Goal: Task Accomplishment & Management: Manage account settings

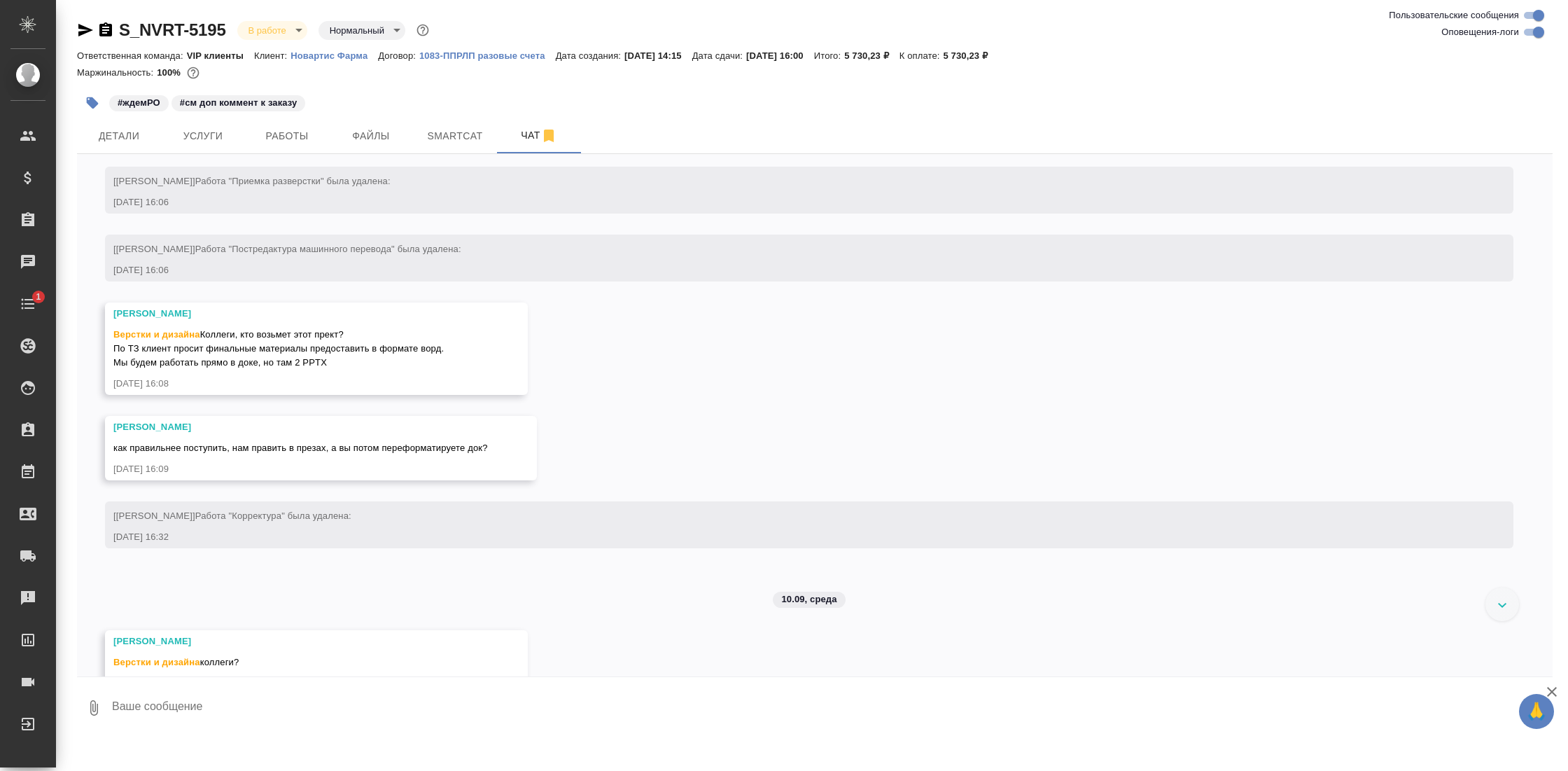
scroll to position [4339, 0]
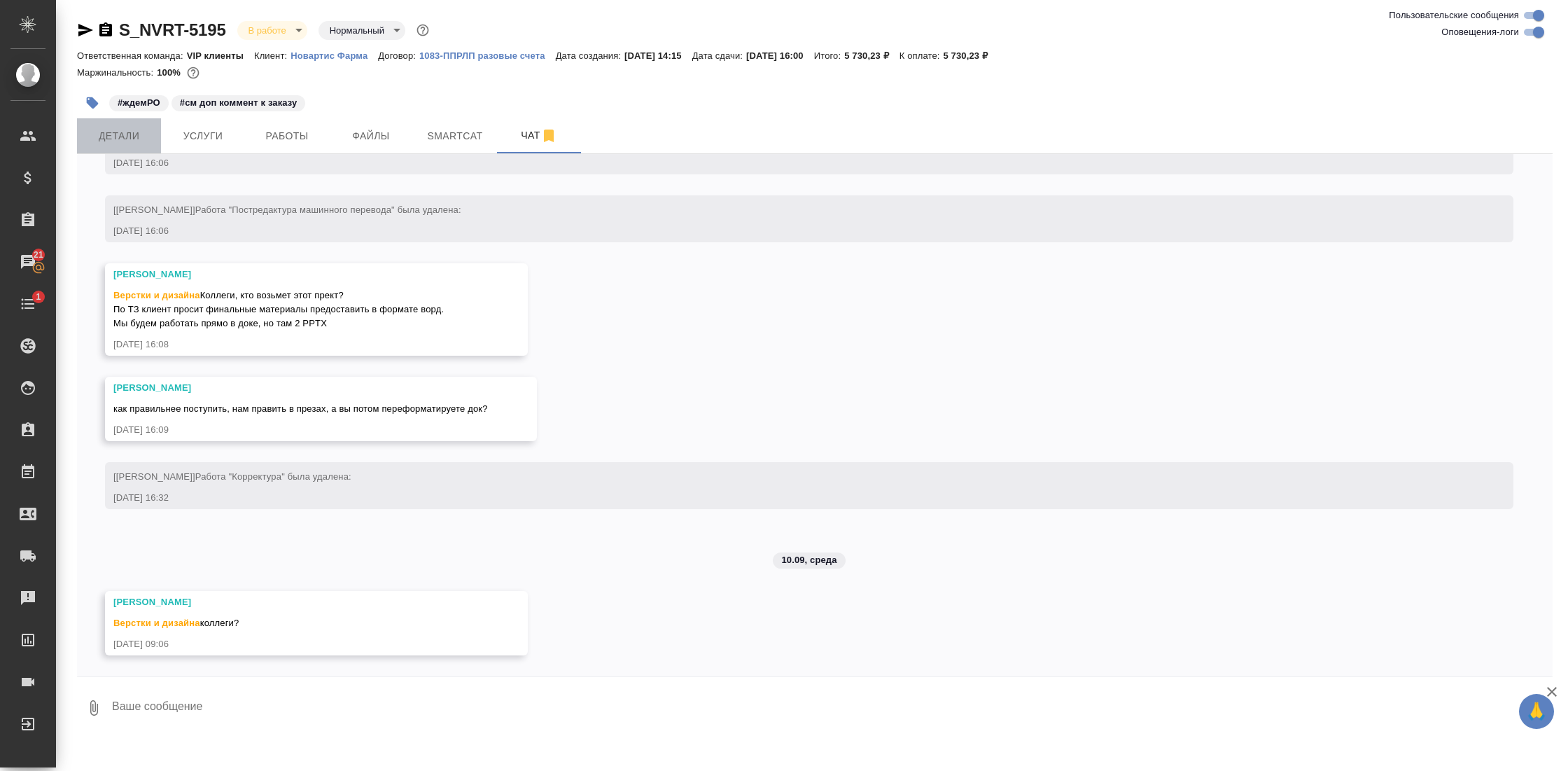
click at [143, 128] on span "Детали" at bounding box center [119, 137] width 67 height 17
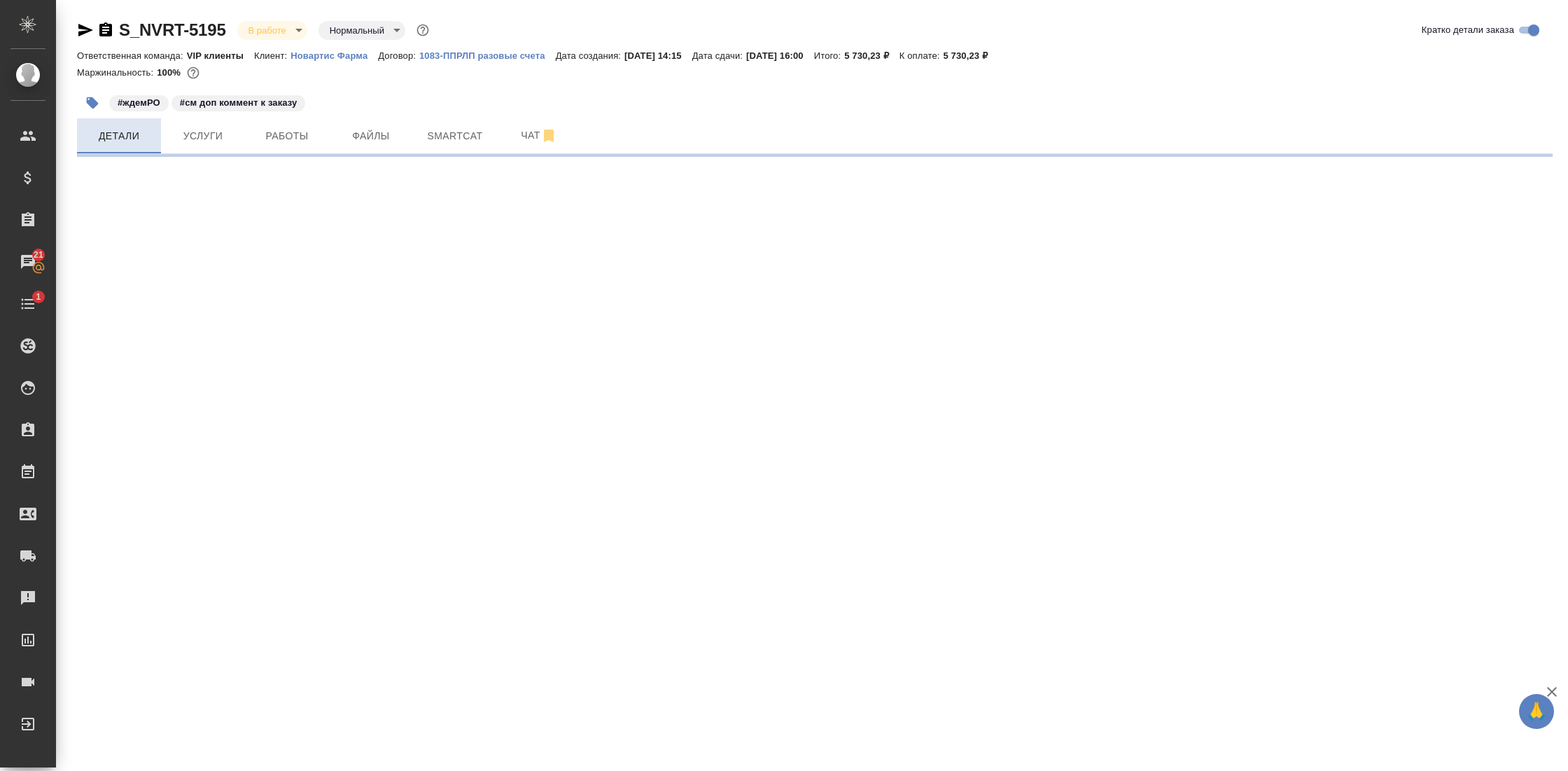
select select "RU"
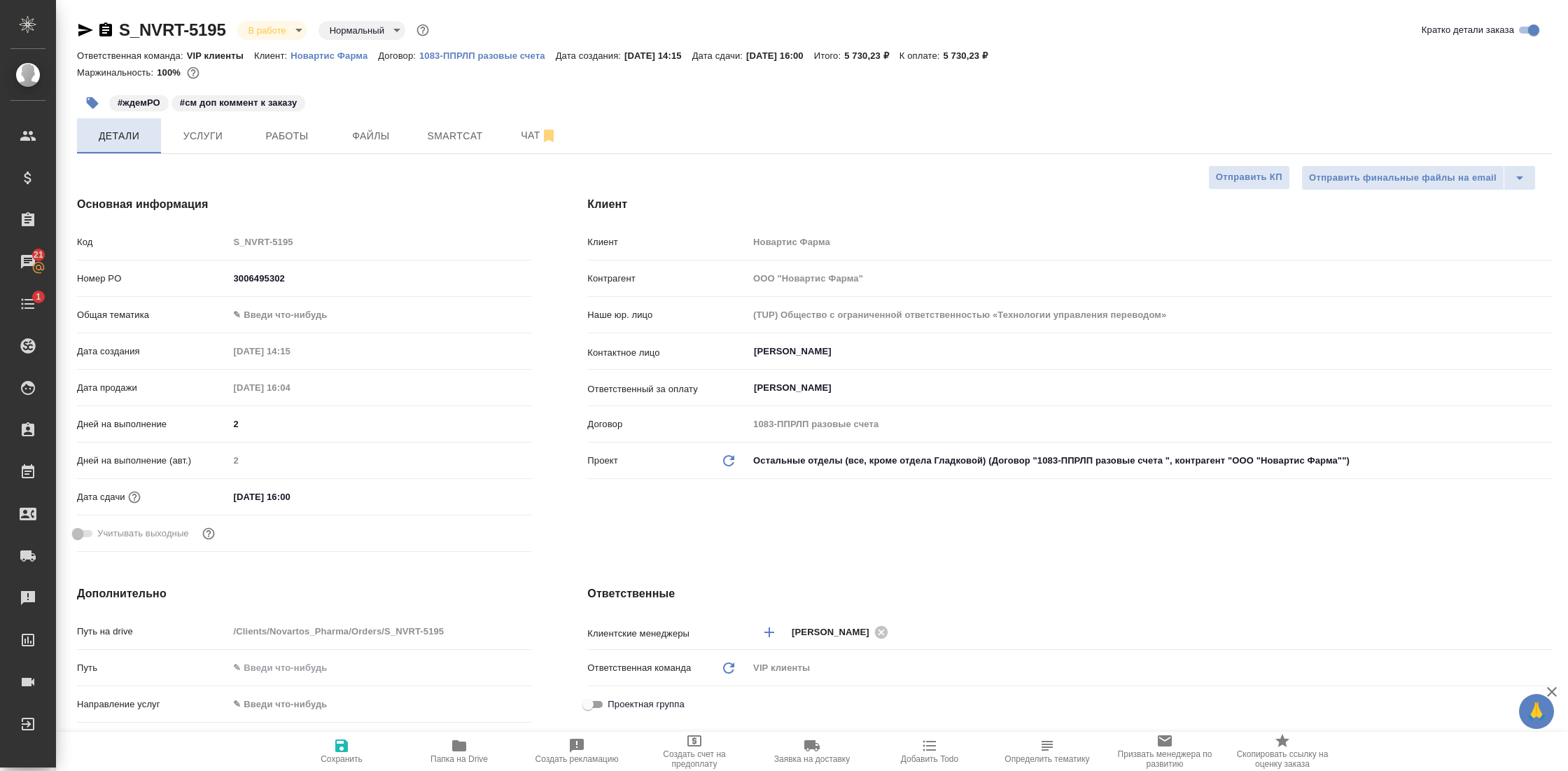
type textarea "x"
click at [520, 139] on span "Чат" at bounding box center [539, 136] width 67 height 17
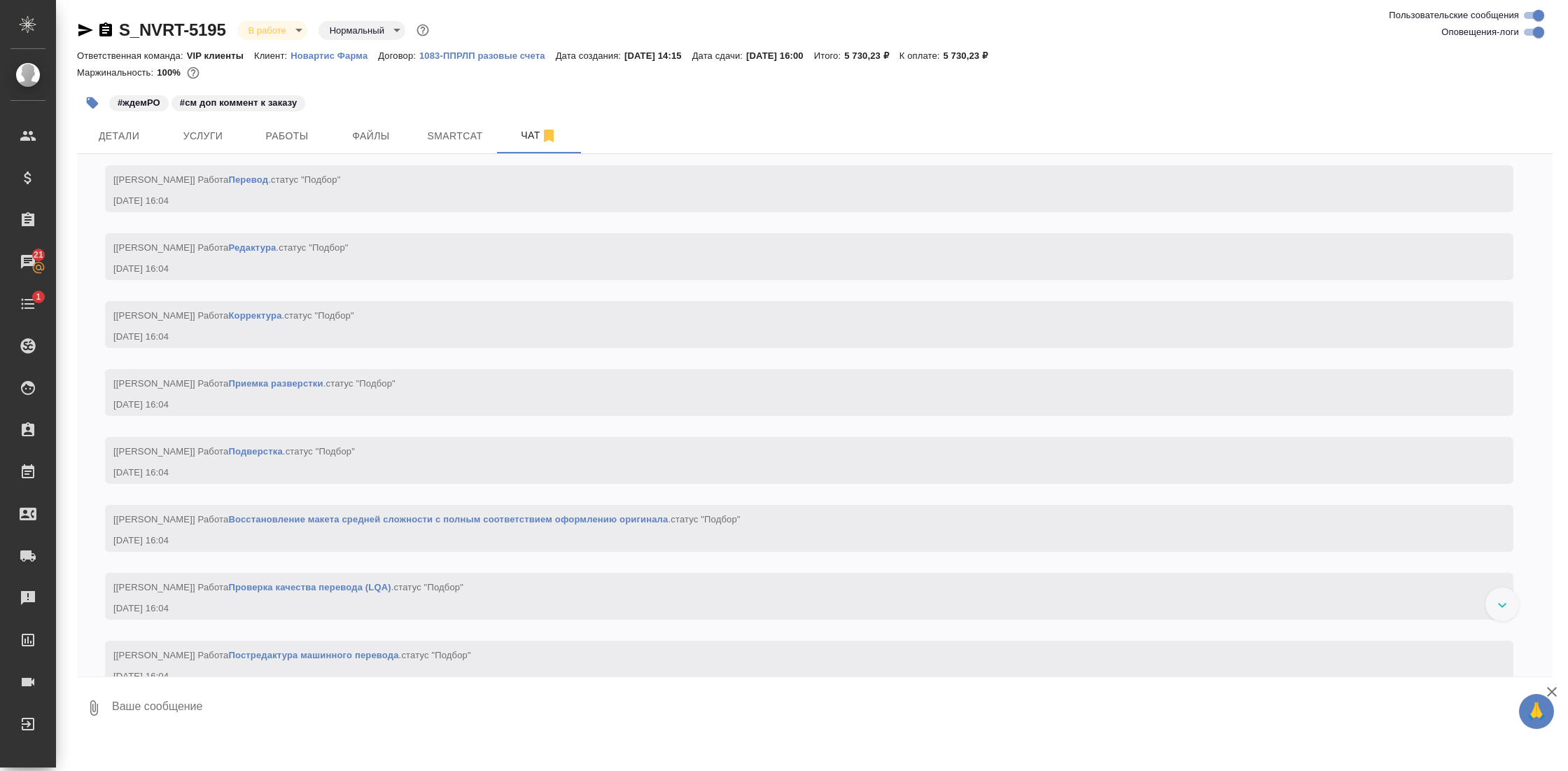
scroll to position [3084, 0]
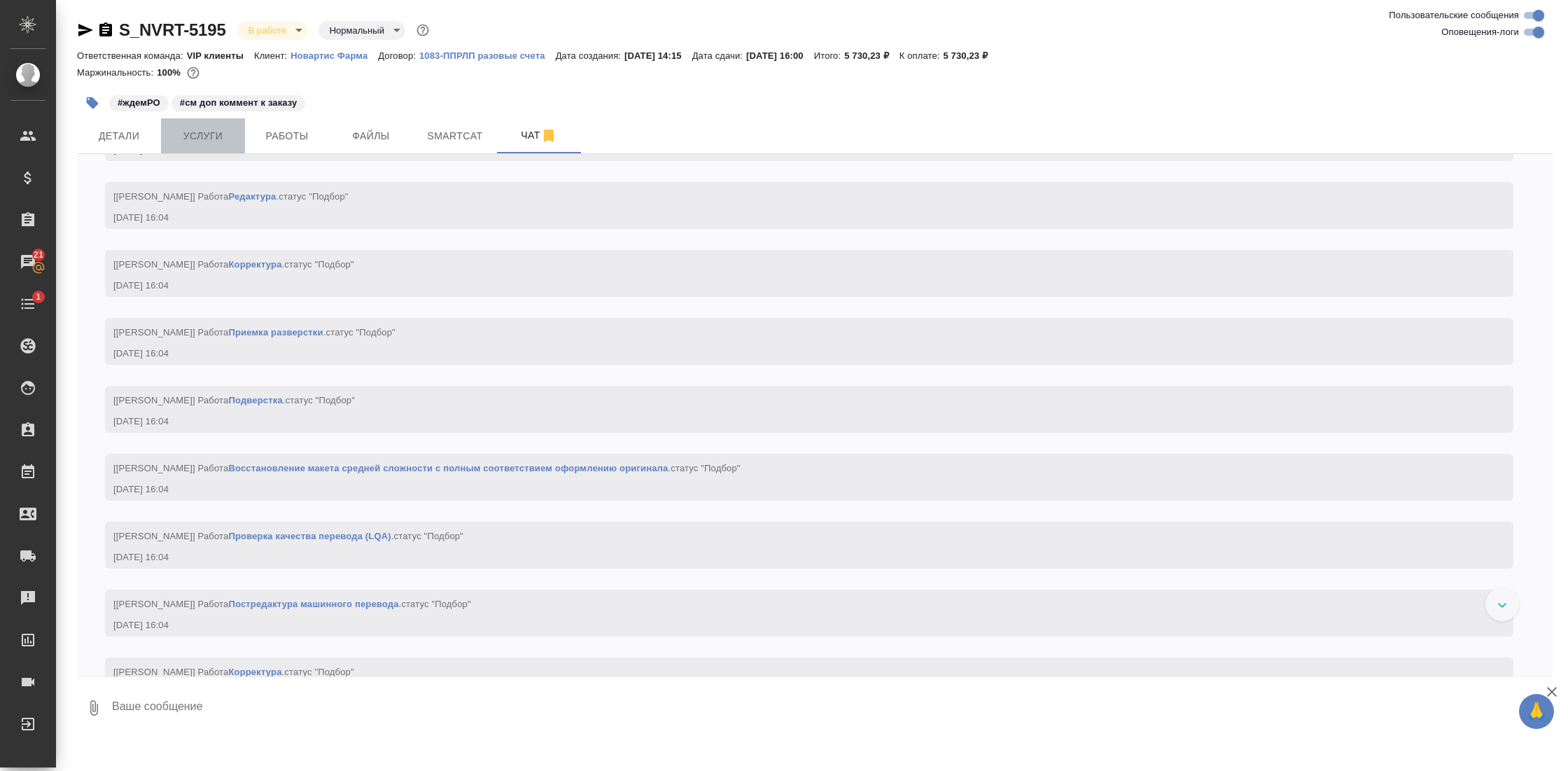
click at [218, 138] on span "Услуги" at bounding box center [203, 137] width 67 height 17
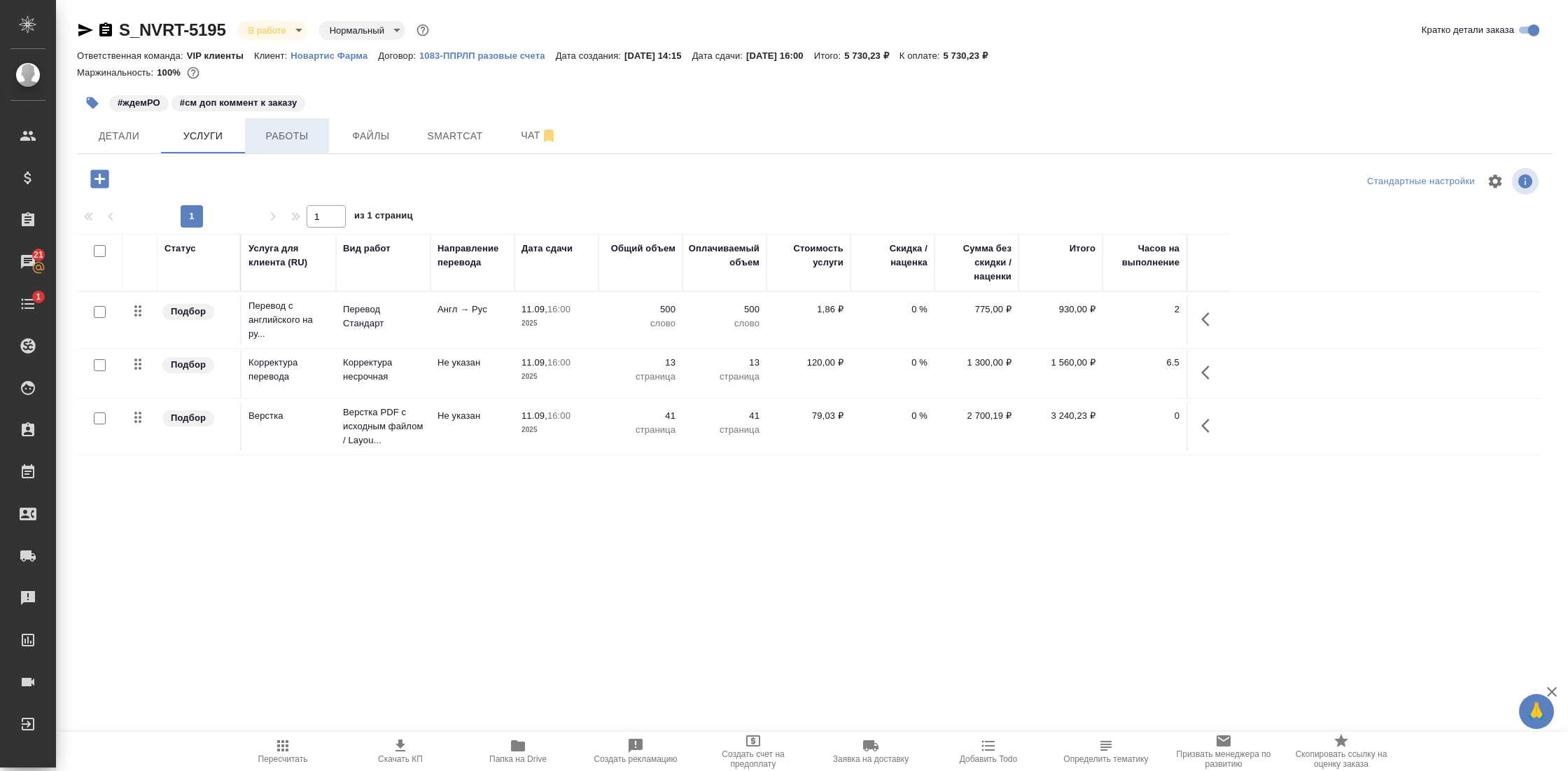
click at [298, 129] on span "Работы" at bounding box center [287, 137] width 67 height 17
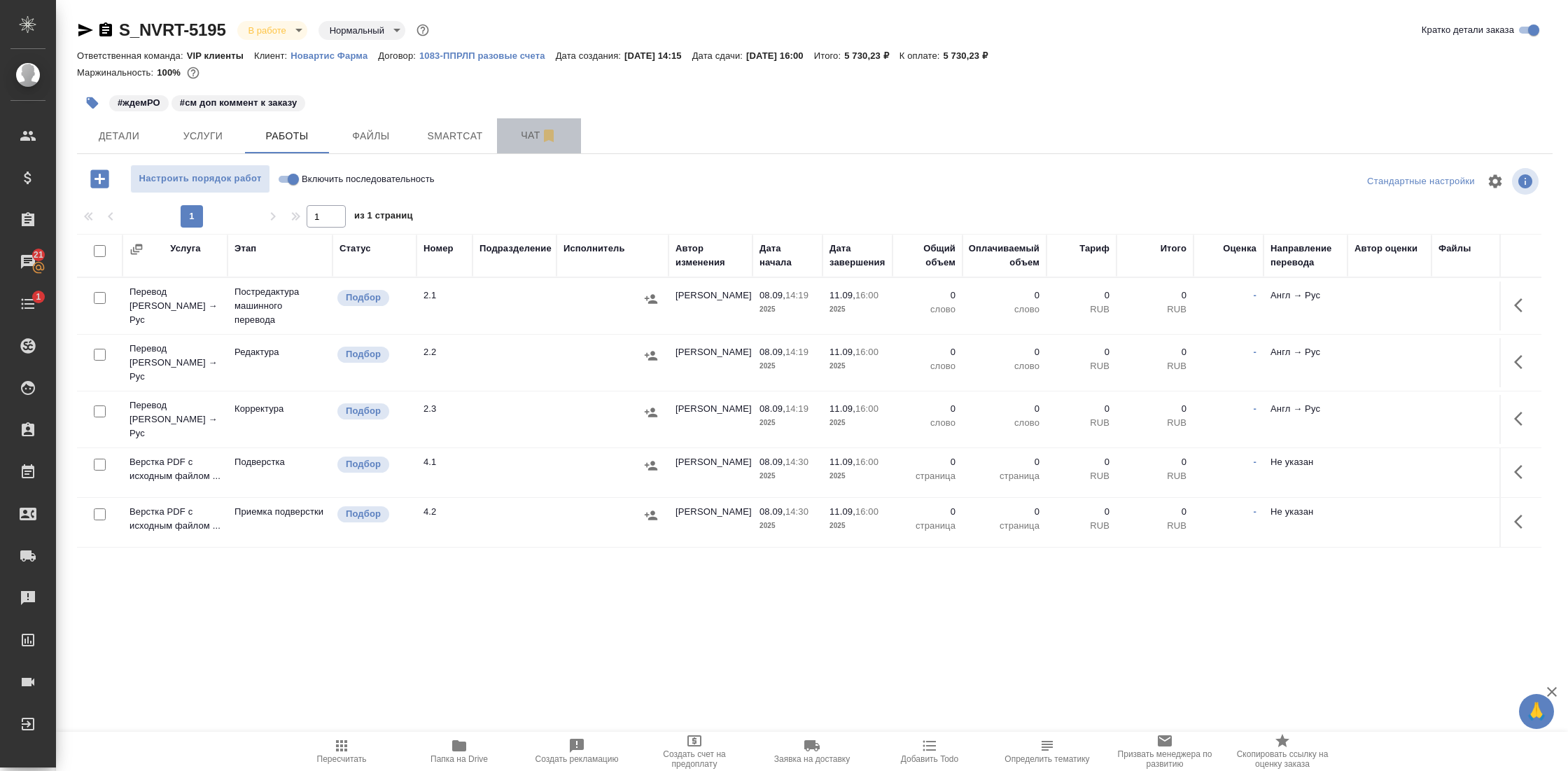
click at [517, 134] on span "Чат" at bounding box center [539, 136] width 67 height 17
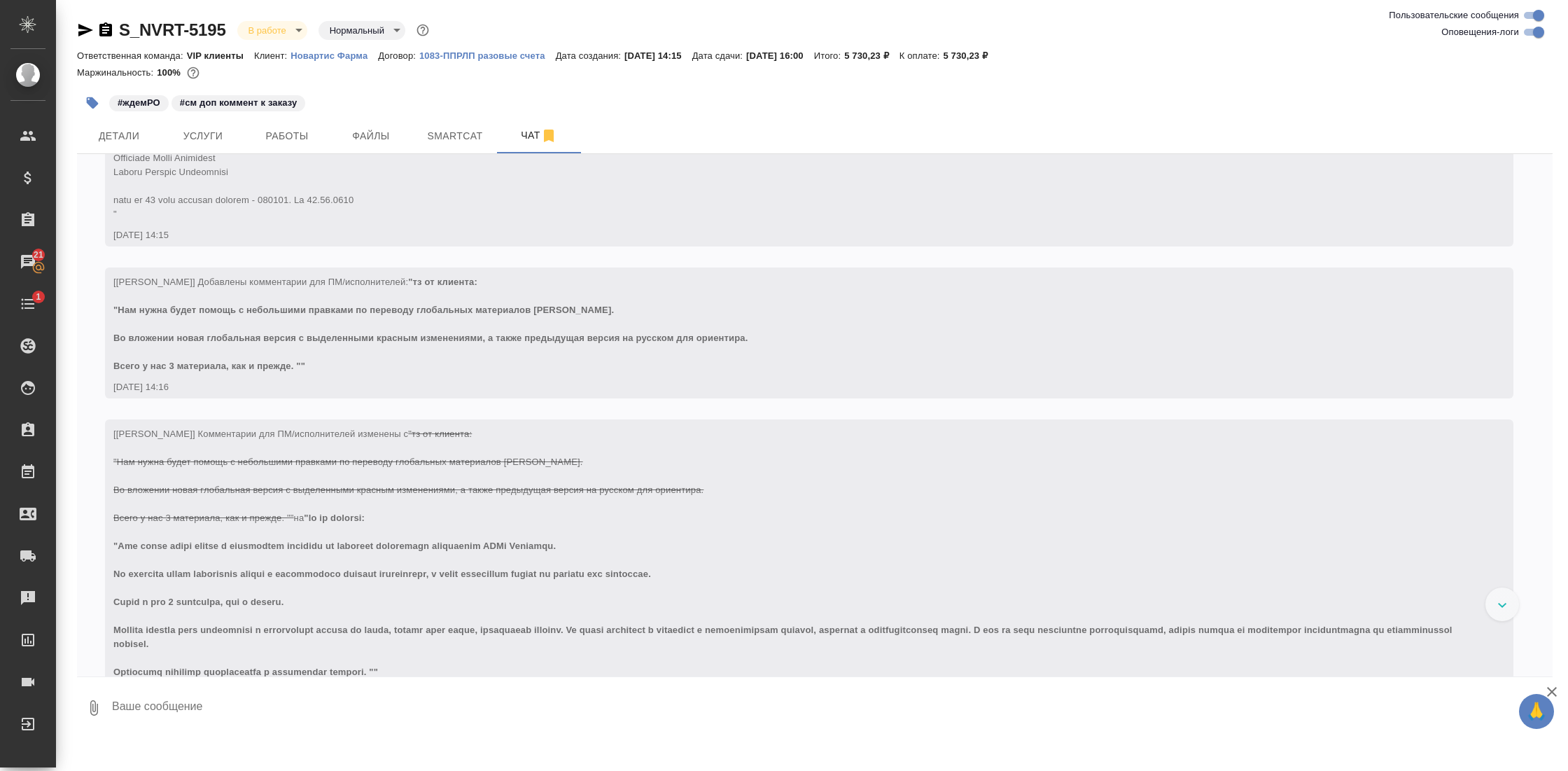
scroll to position [760, 0]
click at [135, 128] on span "Детали" at bounding box center [119, 137] width 67 height 17
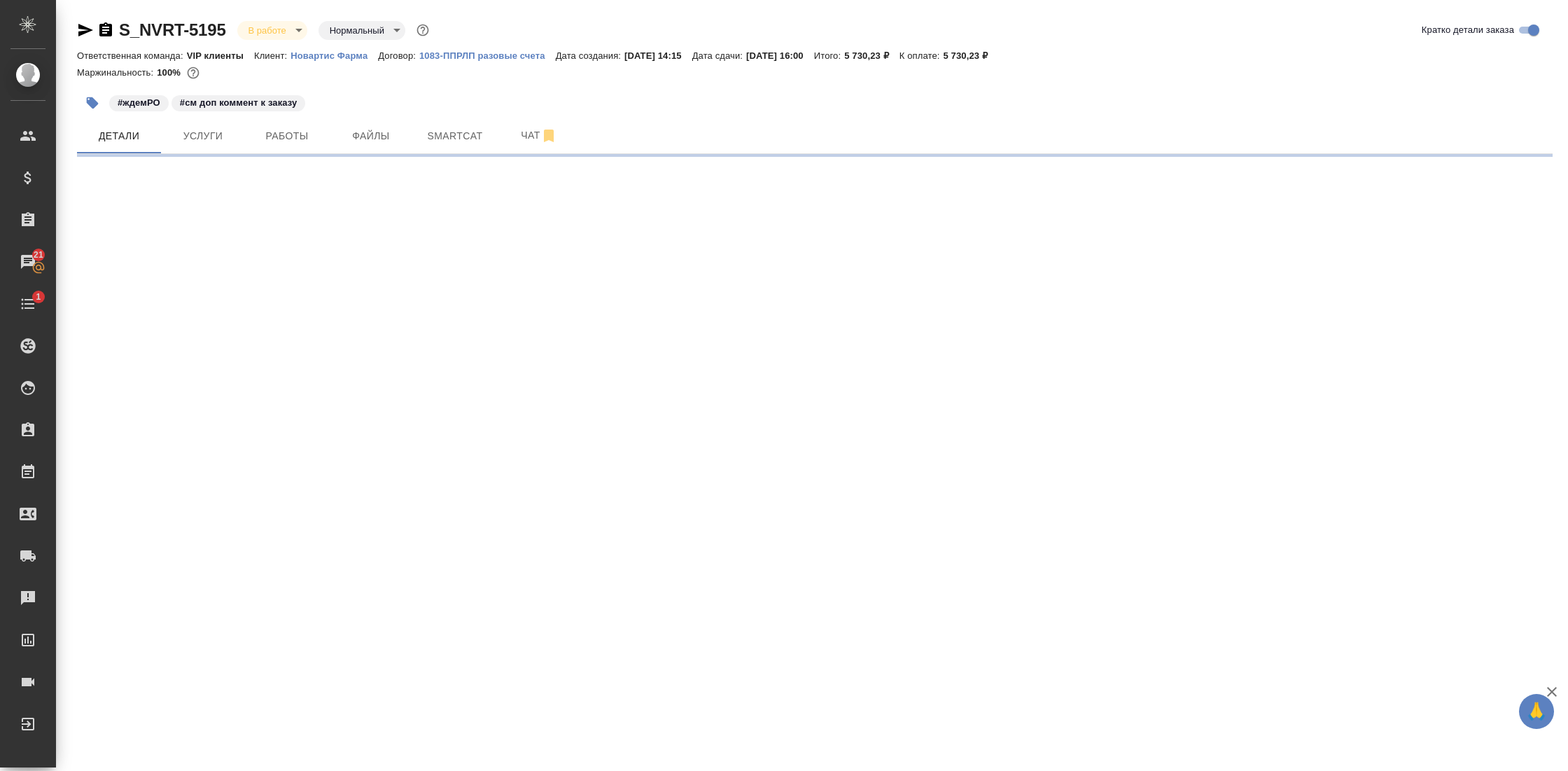
select select "RU"
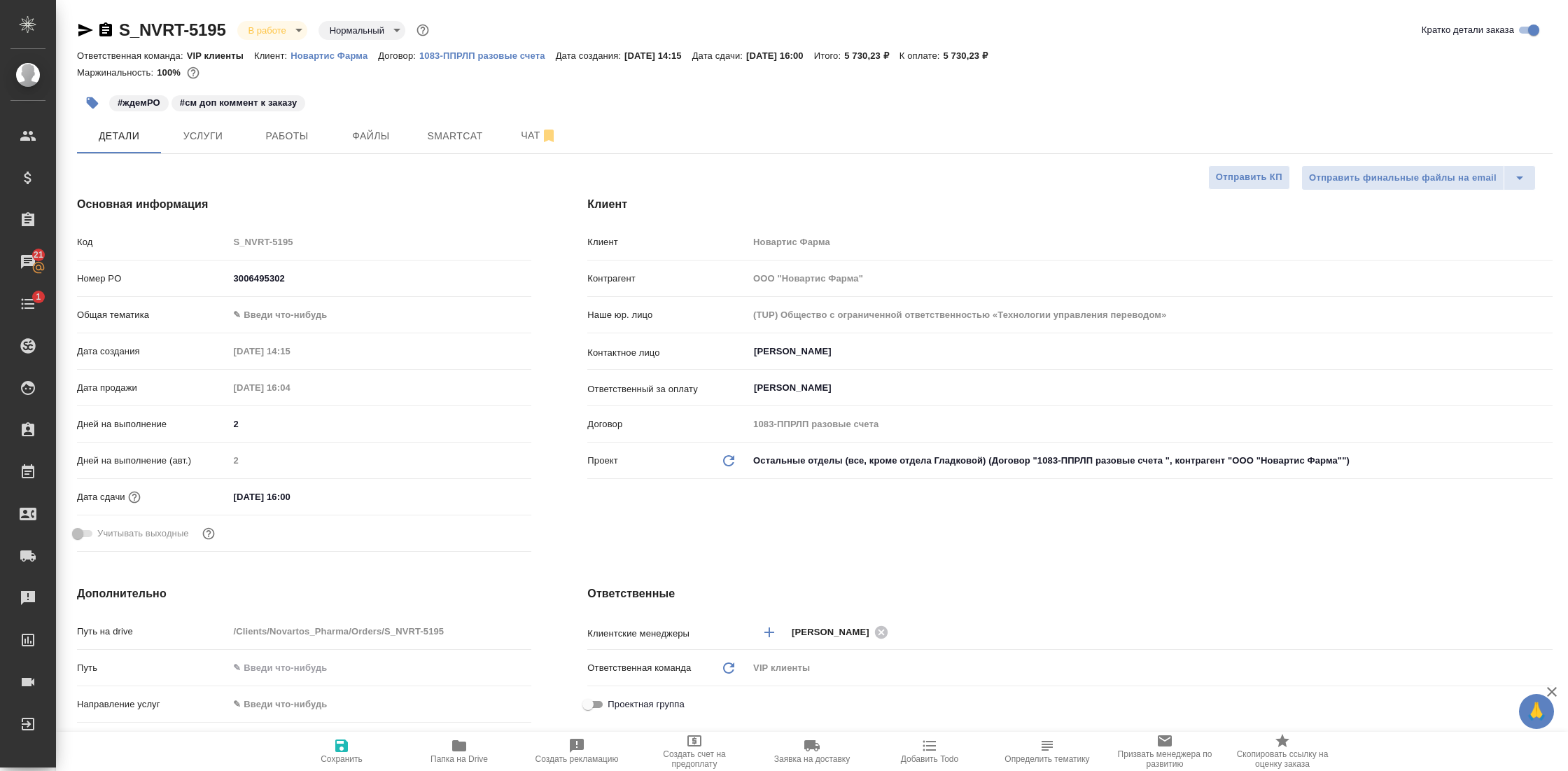
type textarea "x"
click at [469, 752] on span "Папка на Drive" at bounding box center [459, 751] width 101 height 27
type textarea "x"
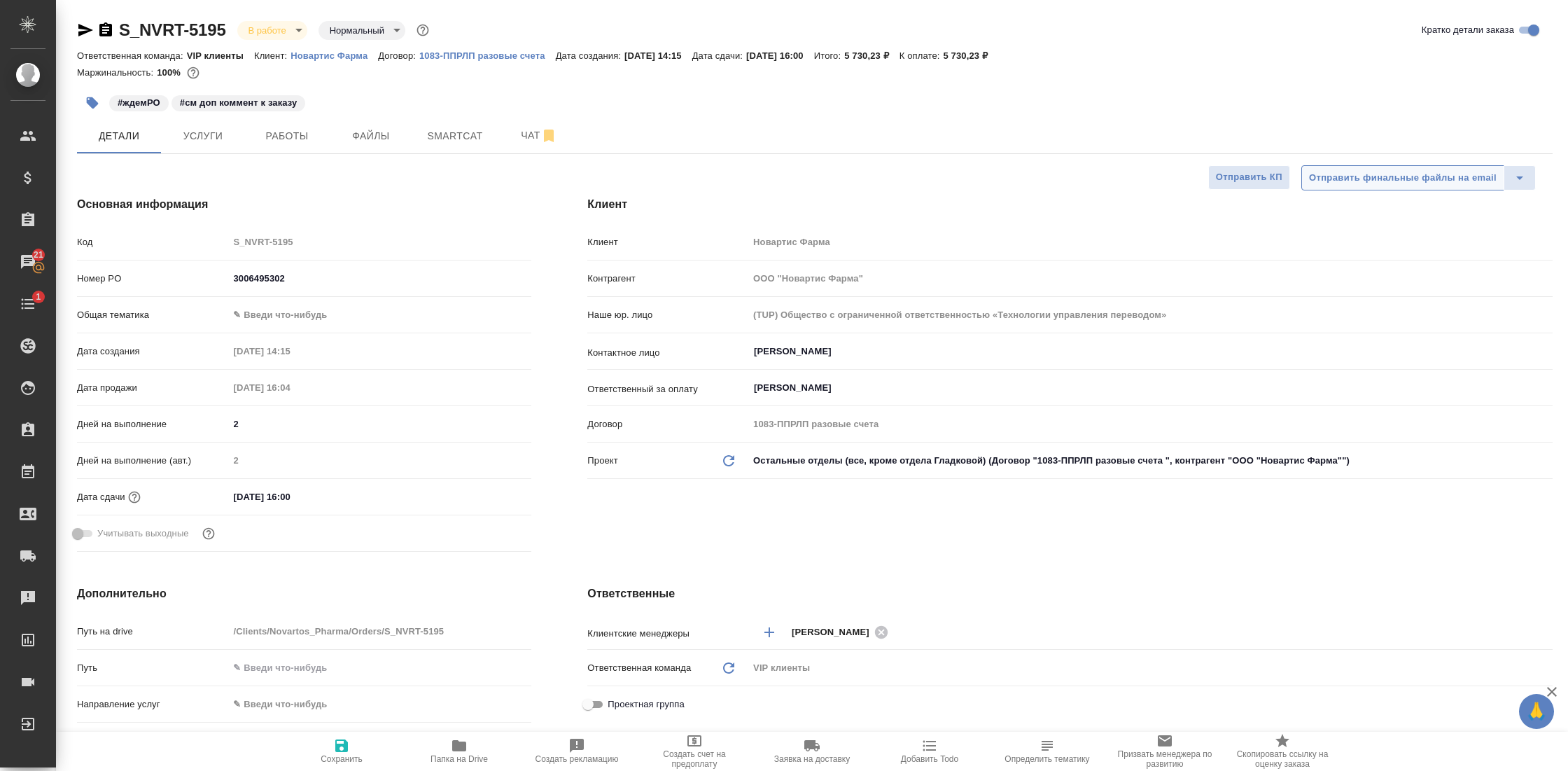
type textarea "x"
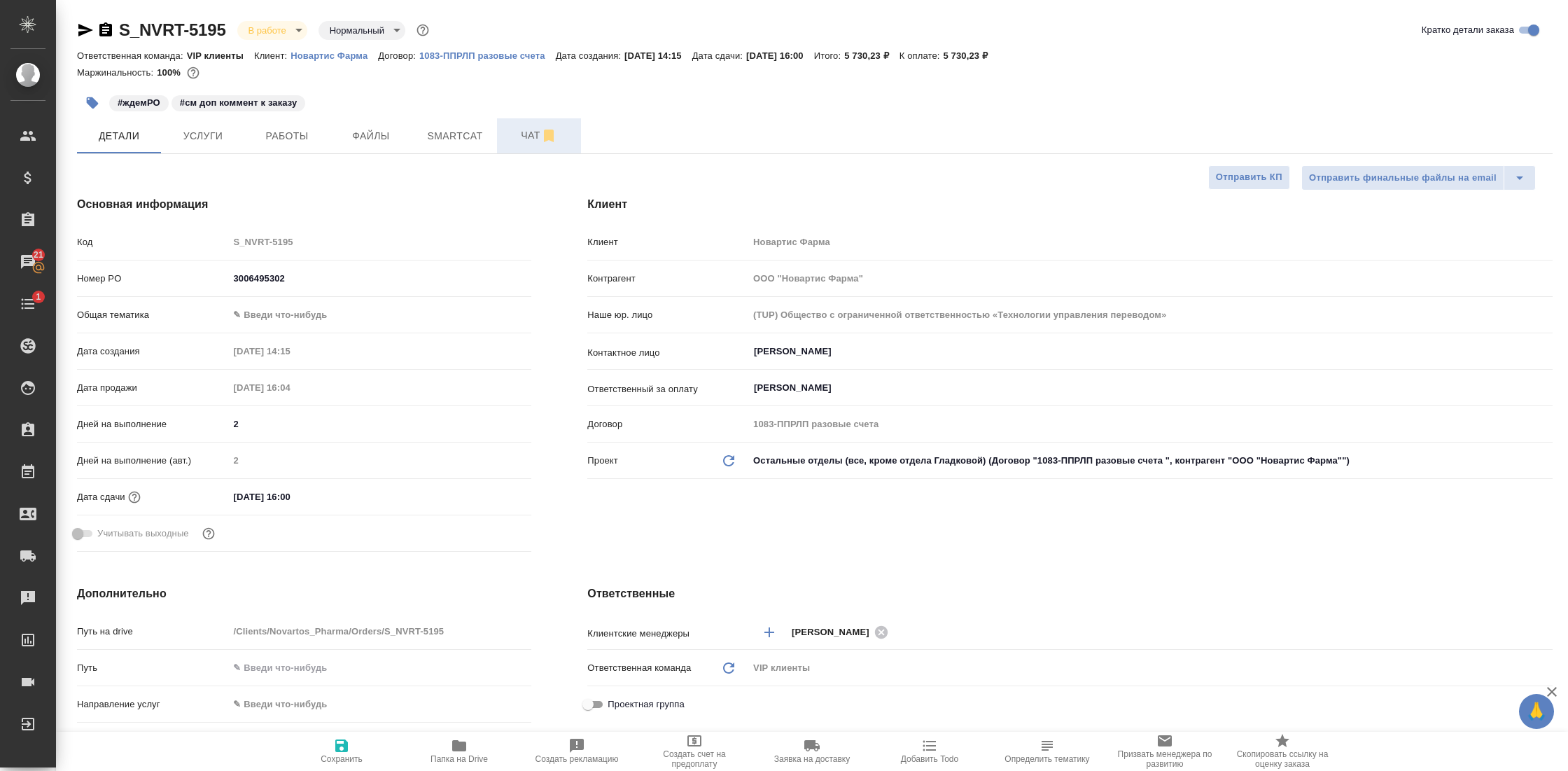
click at [527, 137] on span "Чат" at bounding box center [539, 136] width 67 height 17
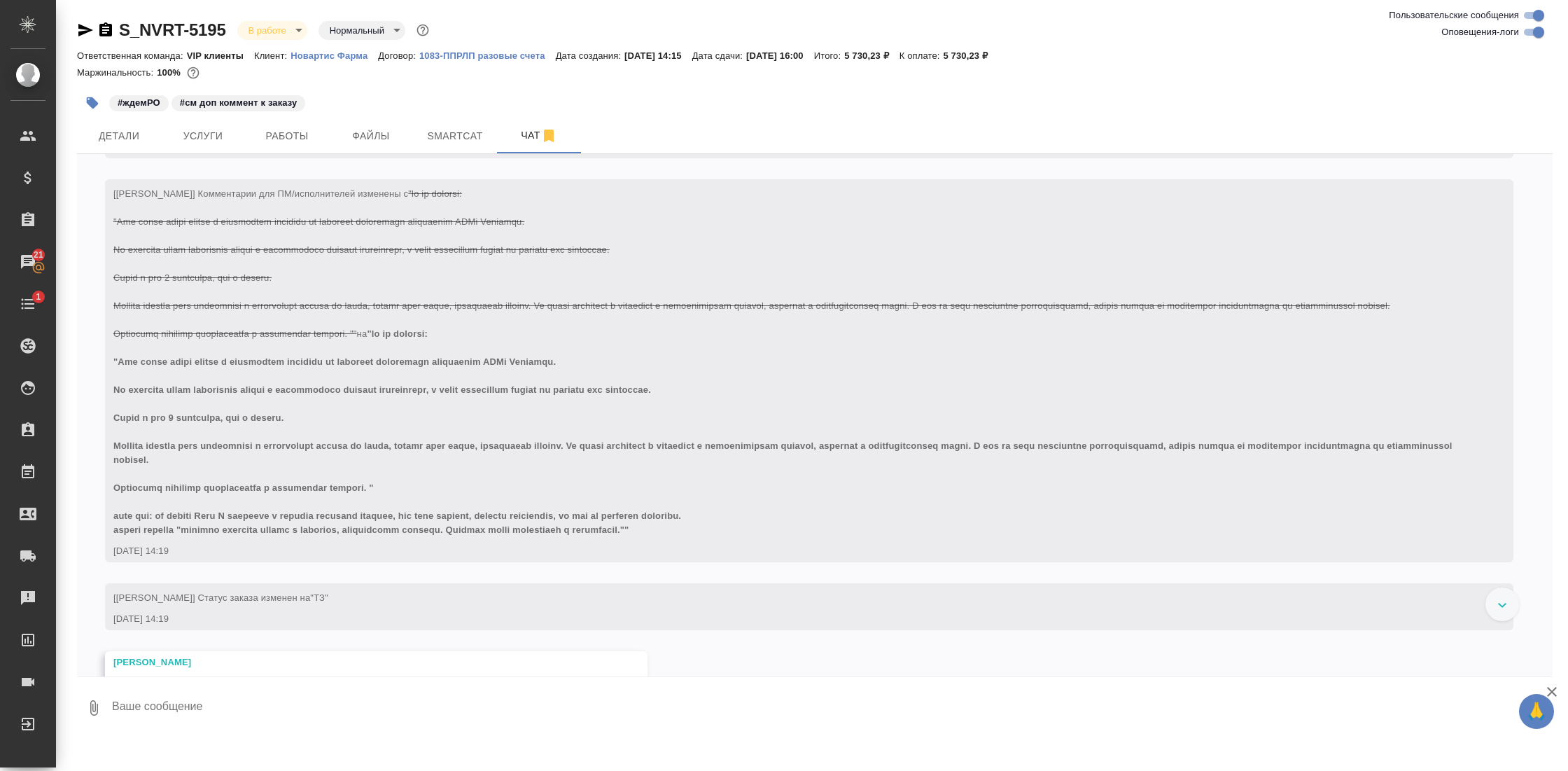
scroll to position [1303, 0]
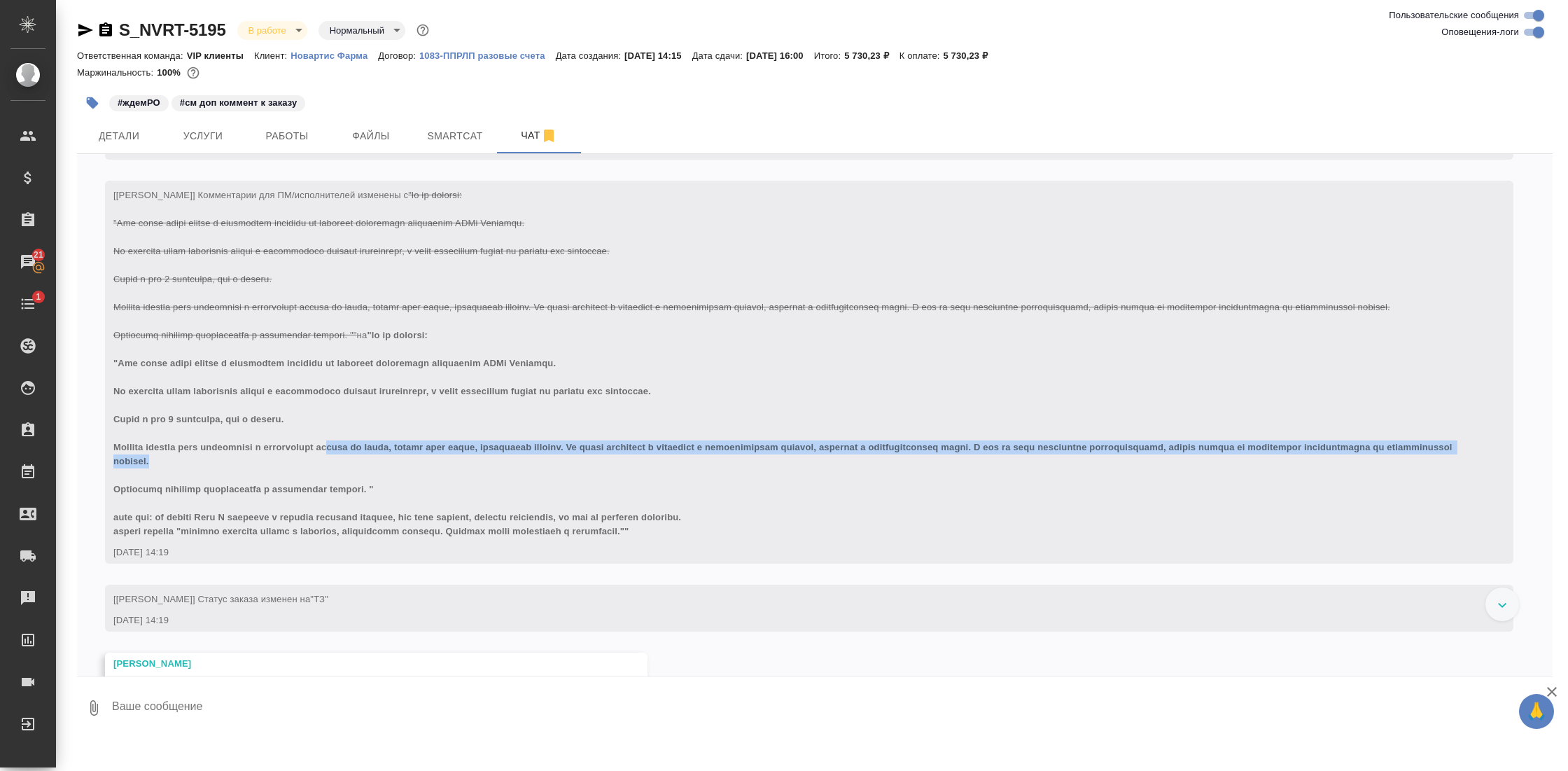
drag, startPoint x: 365, startPoint y: 475, endPoint x: 410, endPoint y: 486, distance: 46.3
click at [410, 486] on div "[Кабаргина Анна] Комментарии для ПМ/исполнителей изменены с на" at bounding box center [789, 361] width 1352 height 354
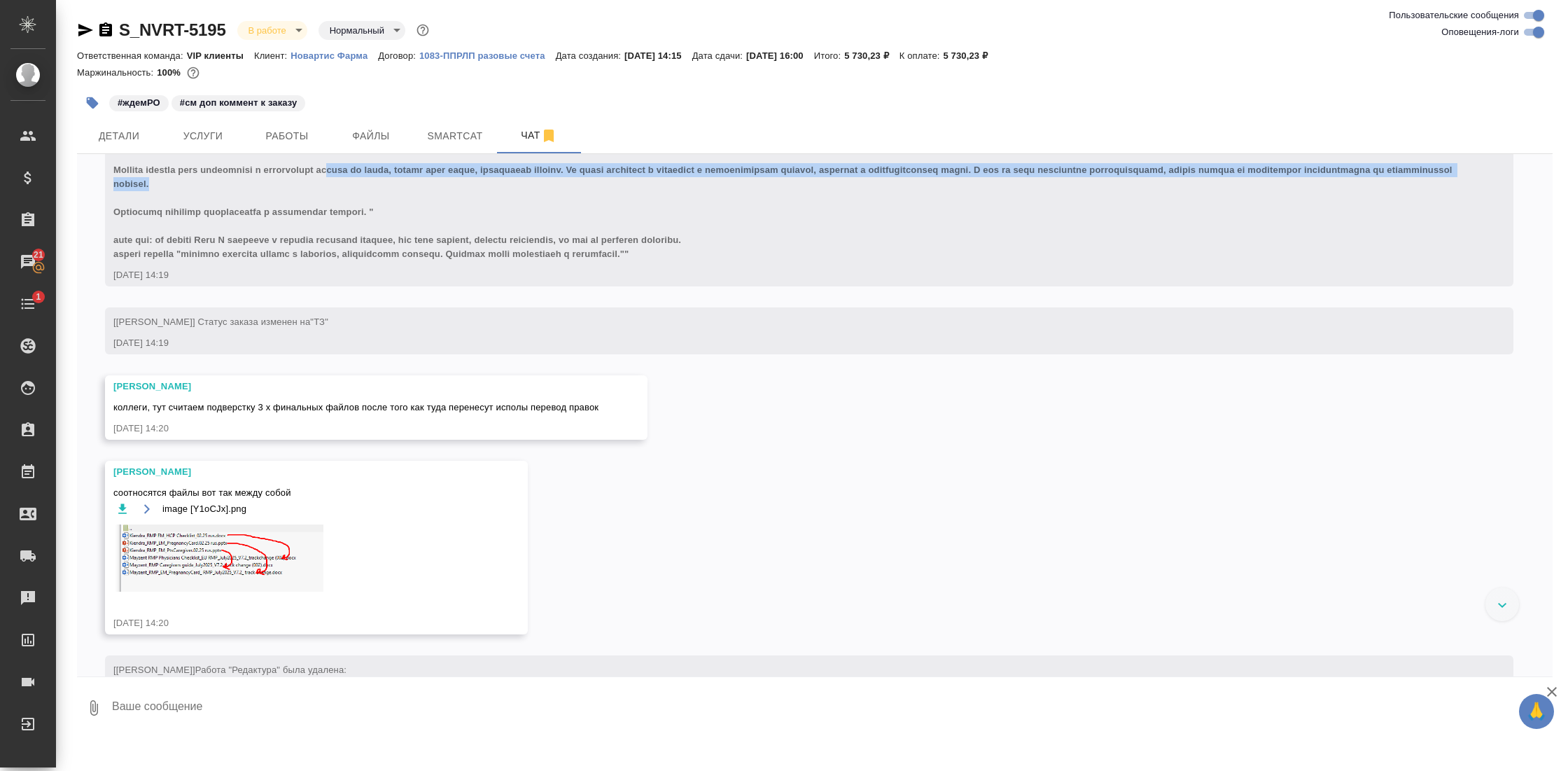
scroll to position [1588, 0]
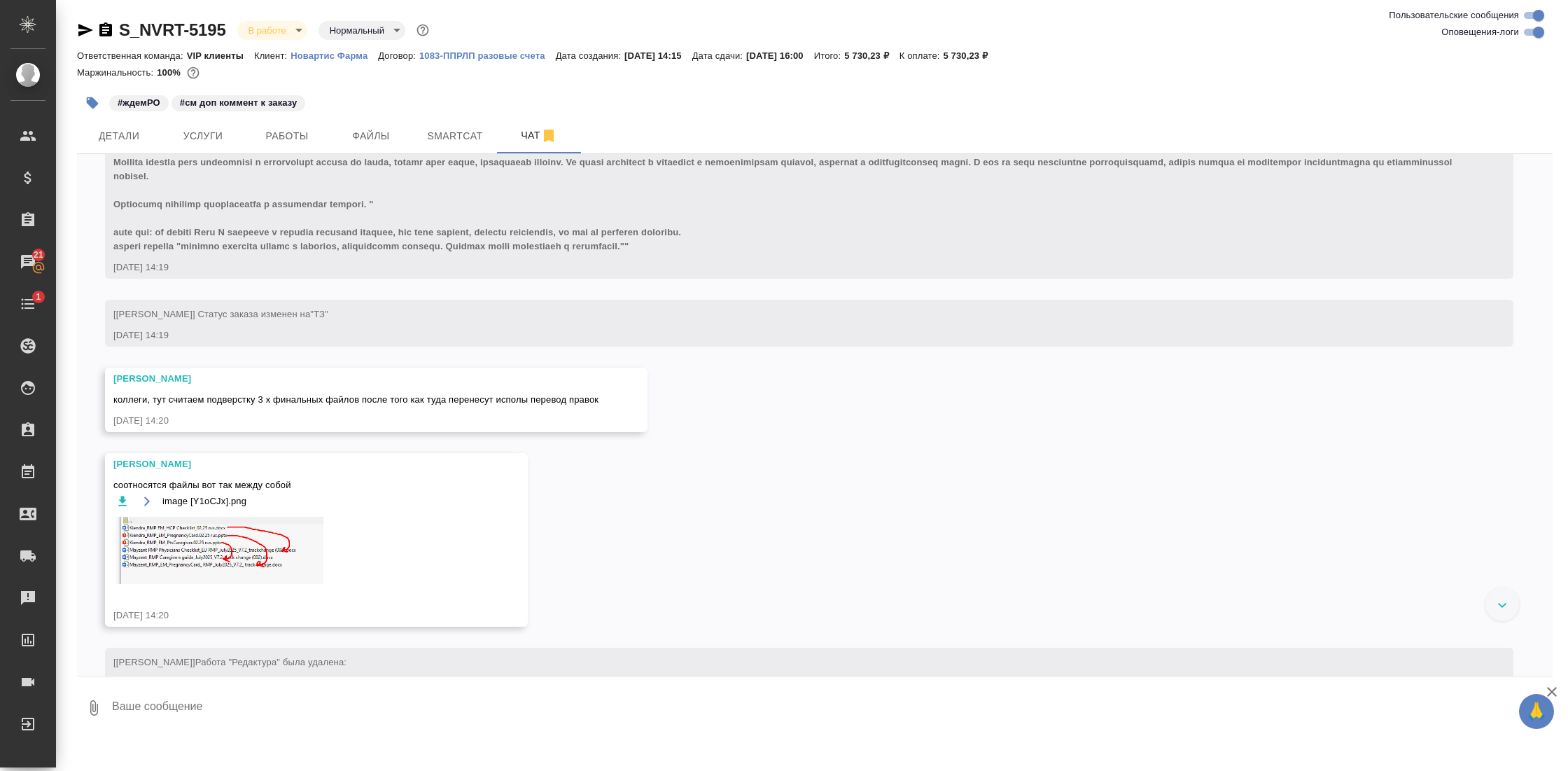
click at [1496, 609] on div at bounding box center [1502, 604] width 34 height 34
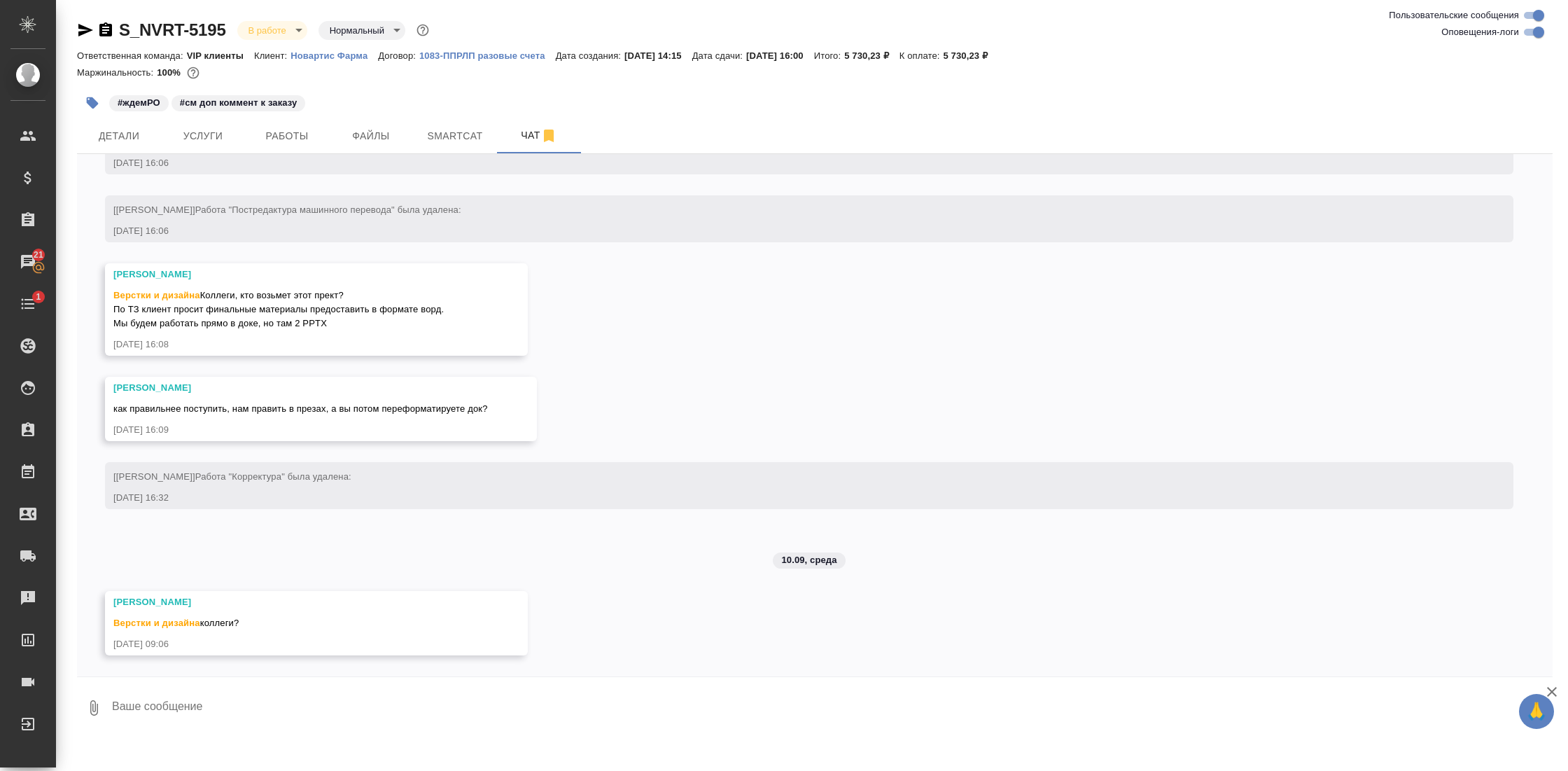
scroll to position [4339, 0]
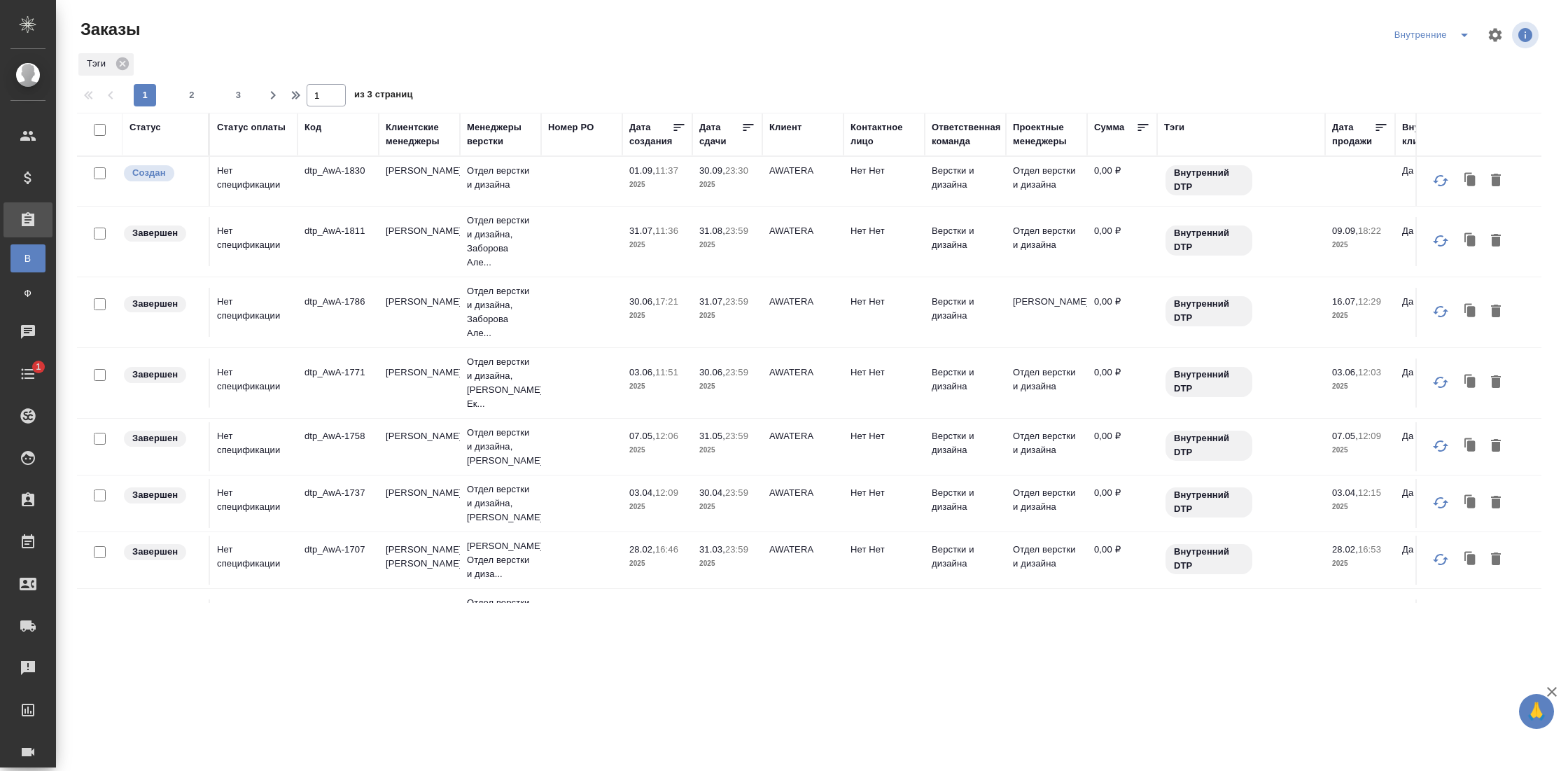
click at [240, 131] on div "Статус оплаты" at bounding box center [251, 127] width 68 height 14
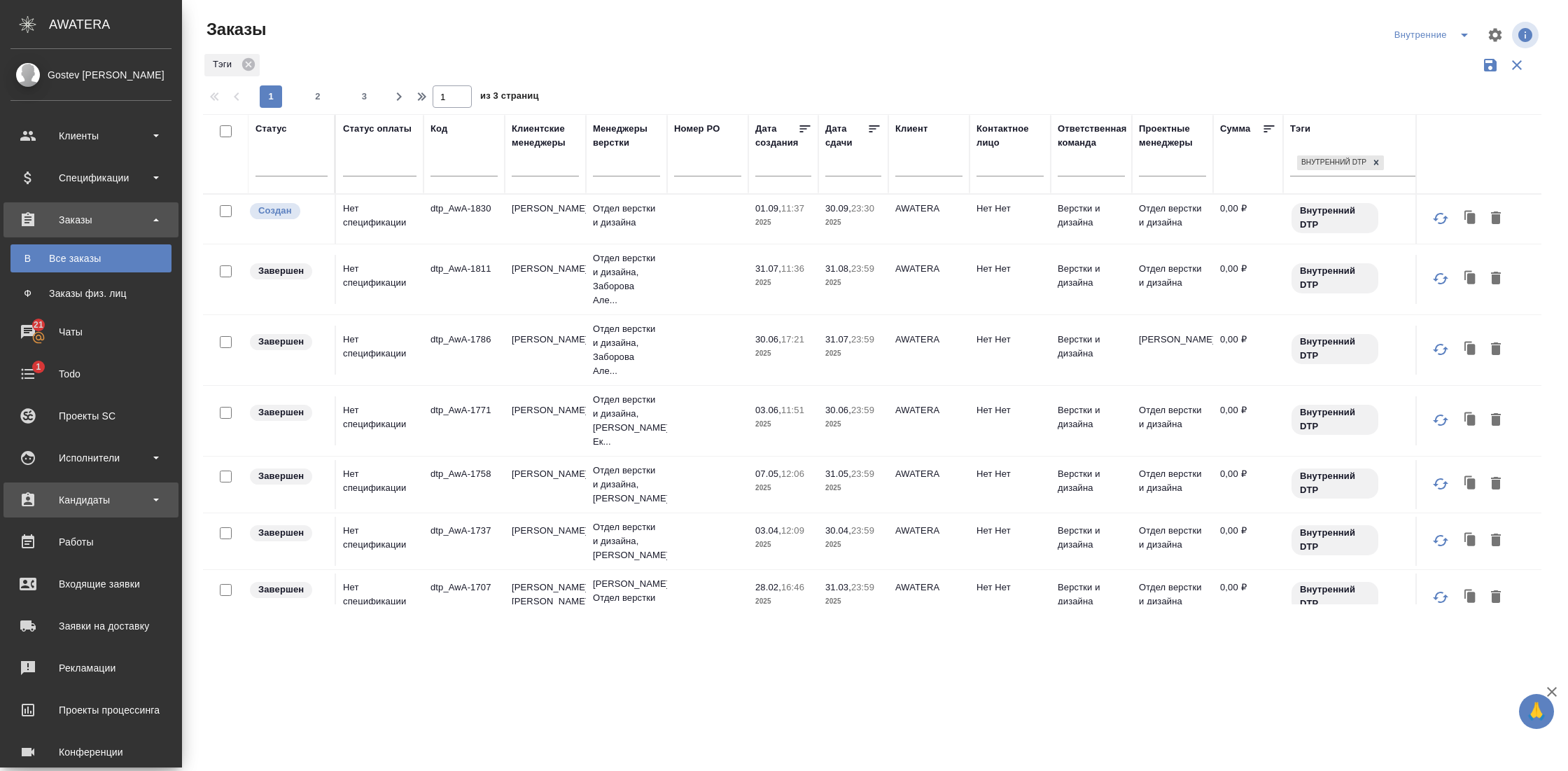
click at [96, 500] on div "Кандидаты" at bounding box center [91, 500] width 161 height 21
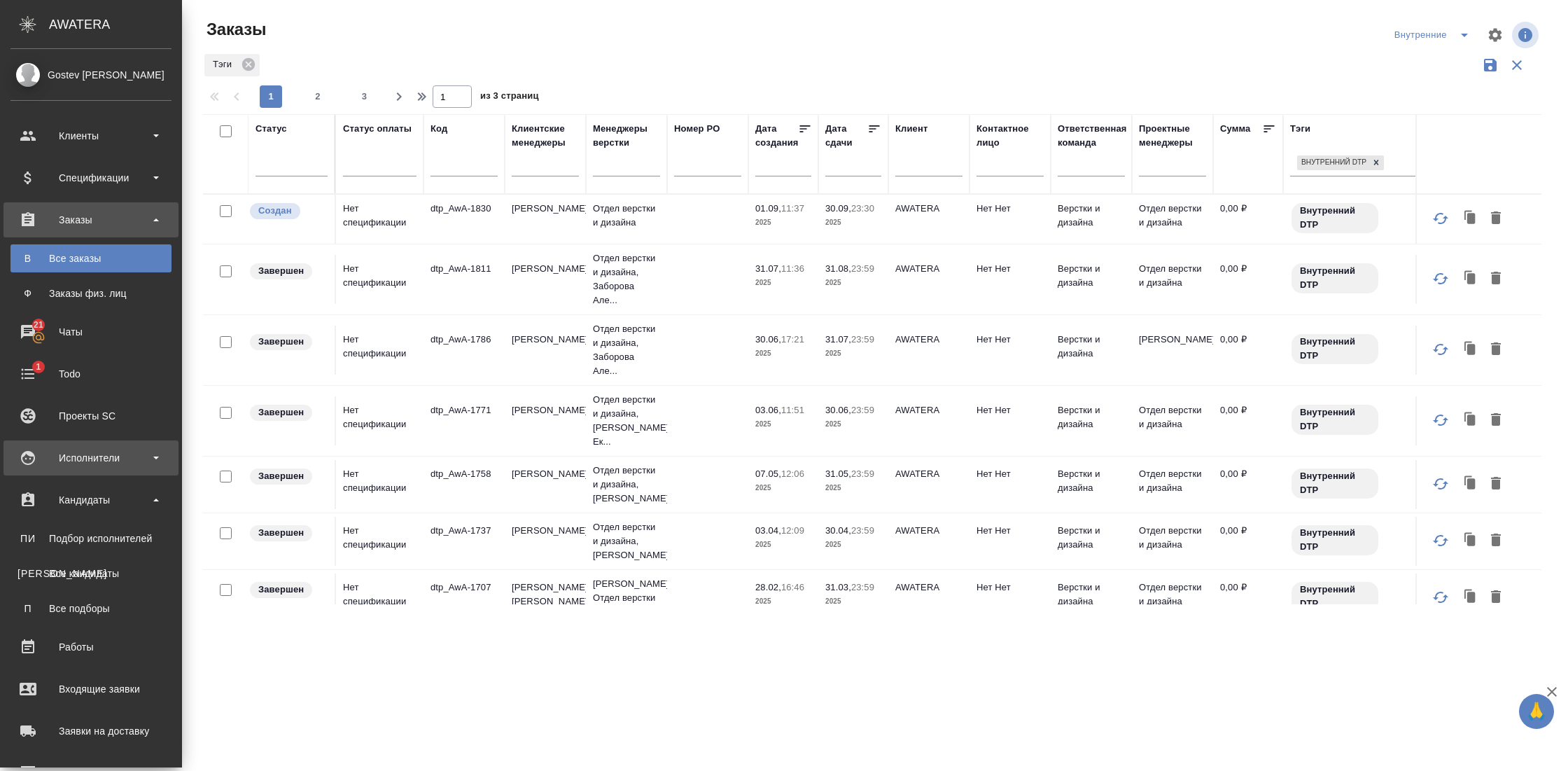
click at [105, 461] on div "Исполнители" at bounding box center [91, 459] width 161 height 21
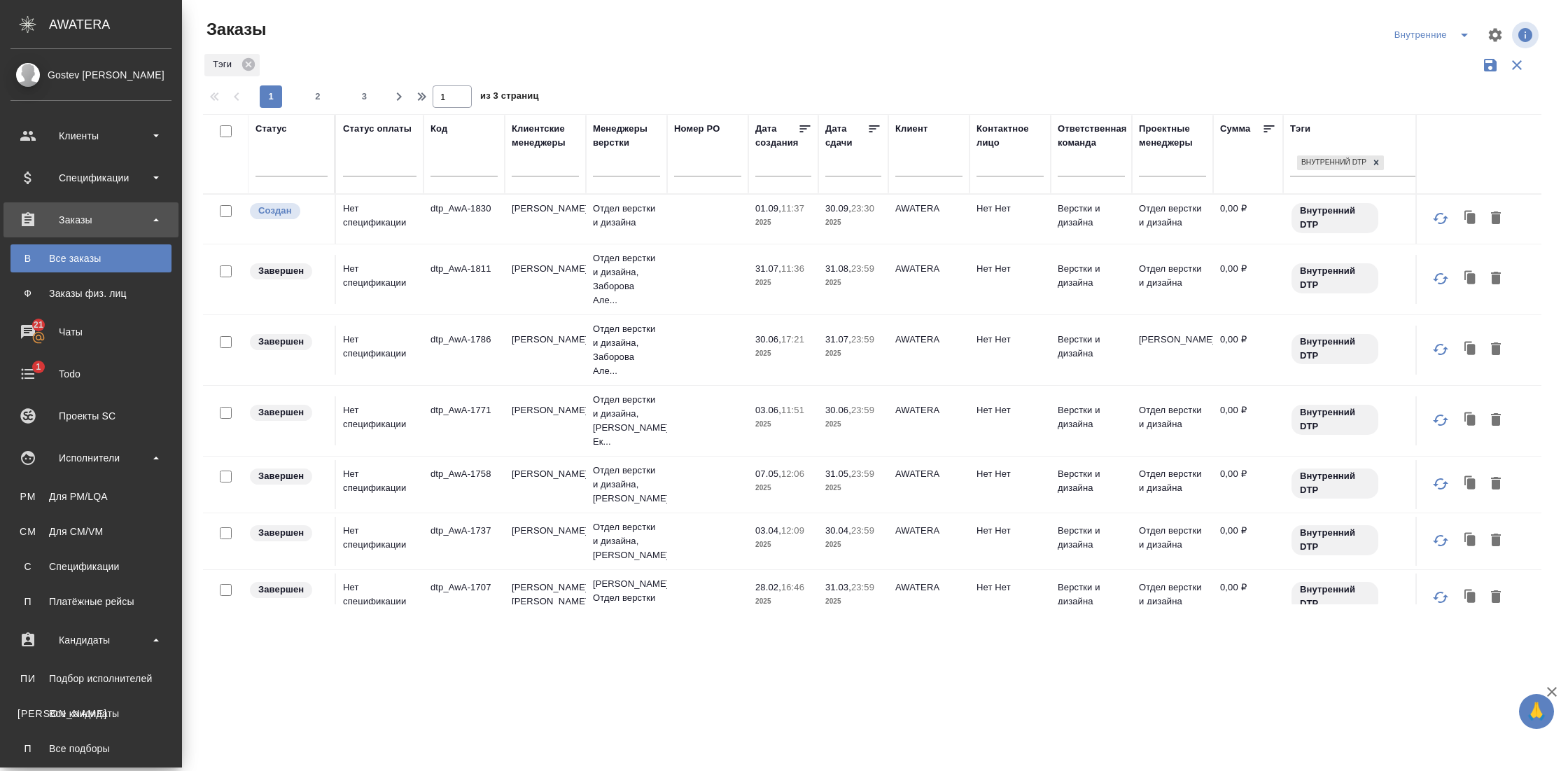
click at [89, 526] on div "Для CM/VM" at bounding box center [90, 532] width 147 height 14
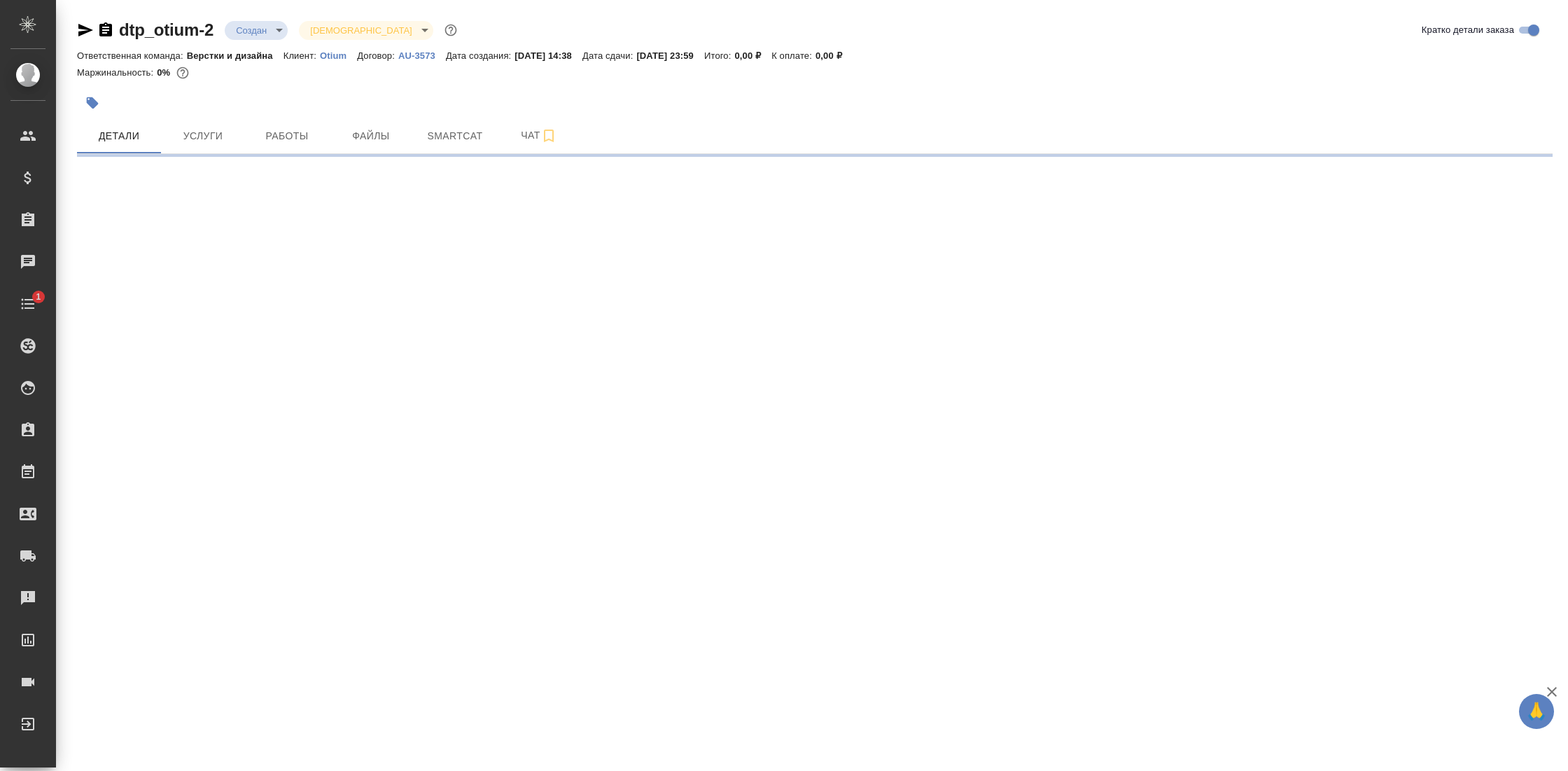
select select "RU"
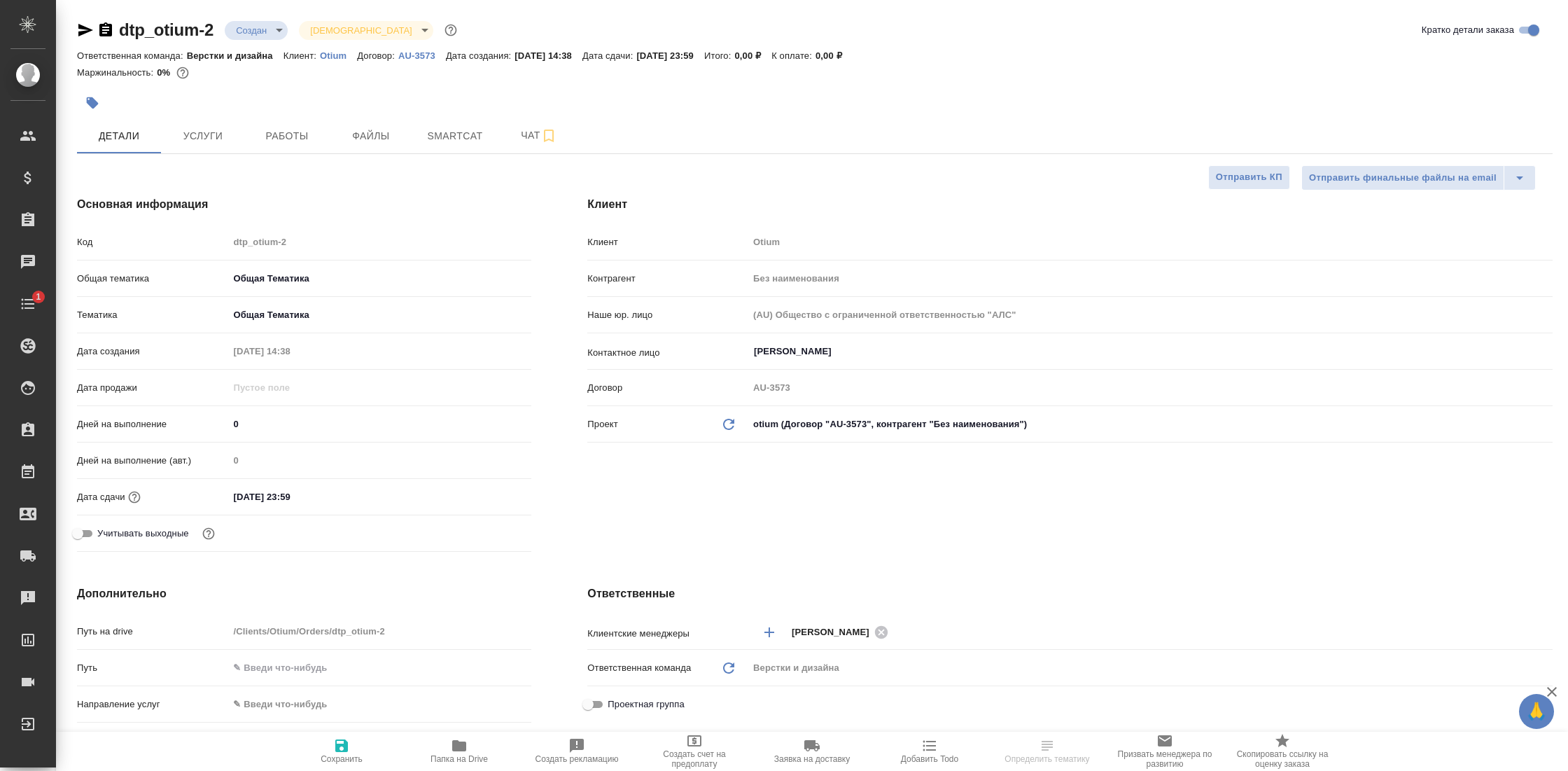
type textarea "x"
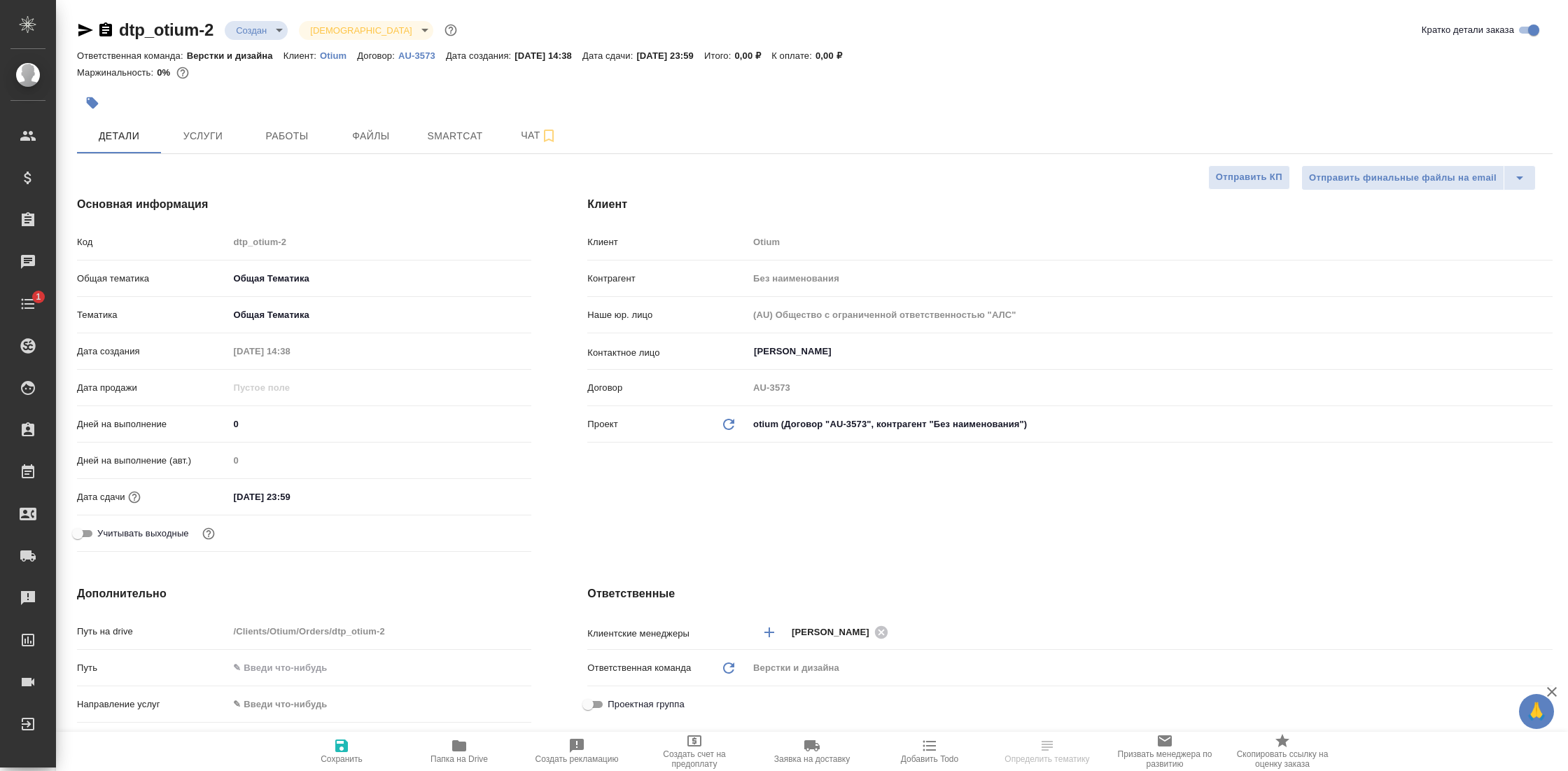
type textarea "x"
click at [292, 136] on span "Работы" at bounding box center [287, 137] width 67 height 17
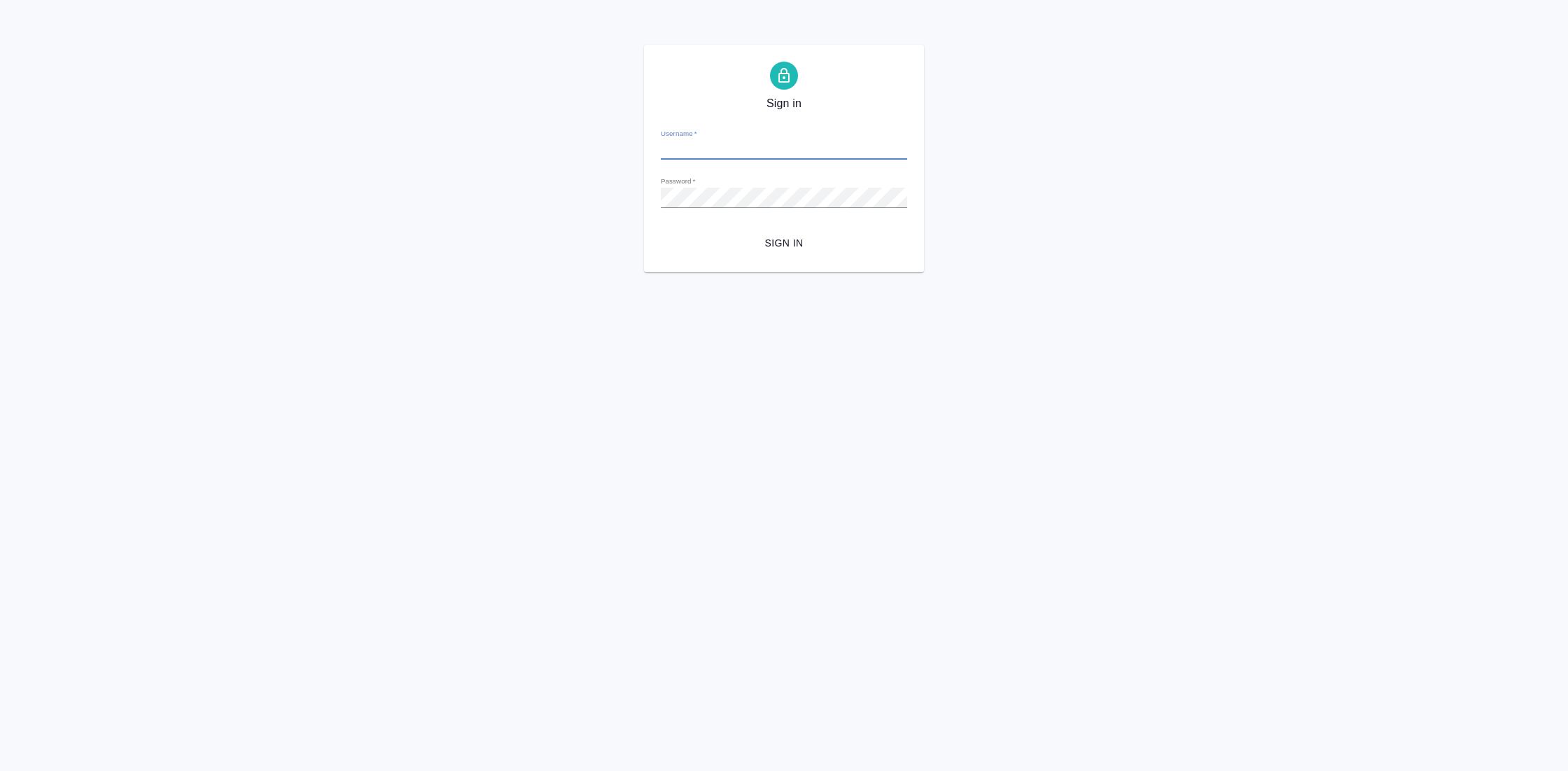
type input "[EMAIL_ADDRESS][DOMAIN_NAME]"
click at [767, 247] on span "Sign in" at bounding box center [784, 243] width 224 height 17
click at [661, 231] on button "Sign in" at bounding box center [784, 243] width 247 height 26
type input "y.gostev@awatera.com"
click at [776, 242] on span "Sign in" at bounding box center [784, 243] width 224 height 17
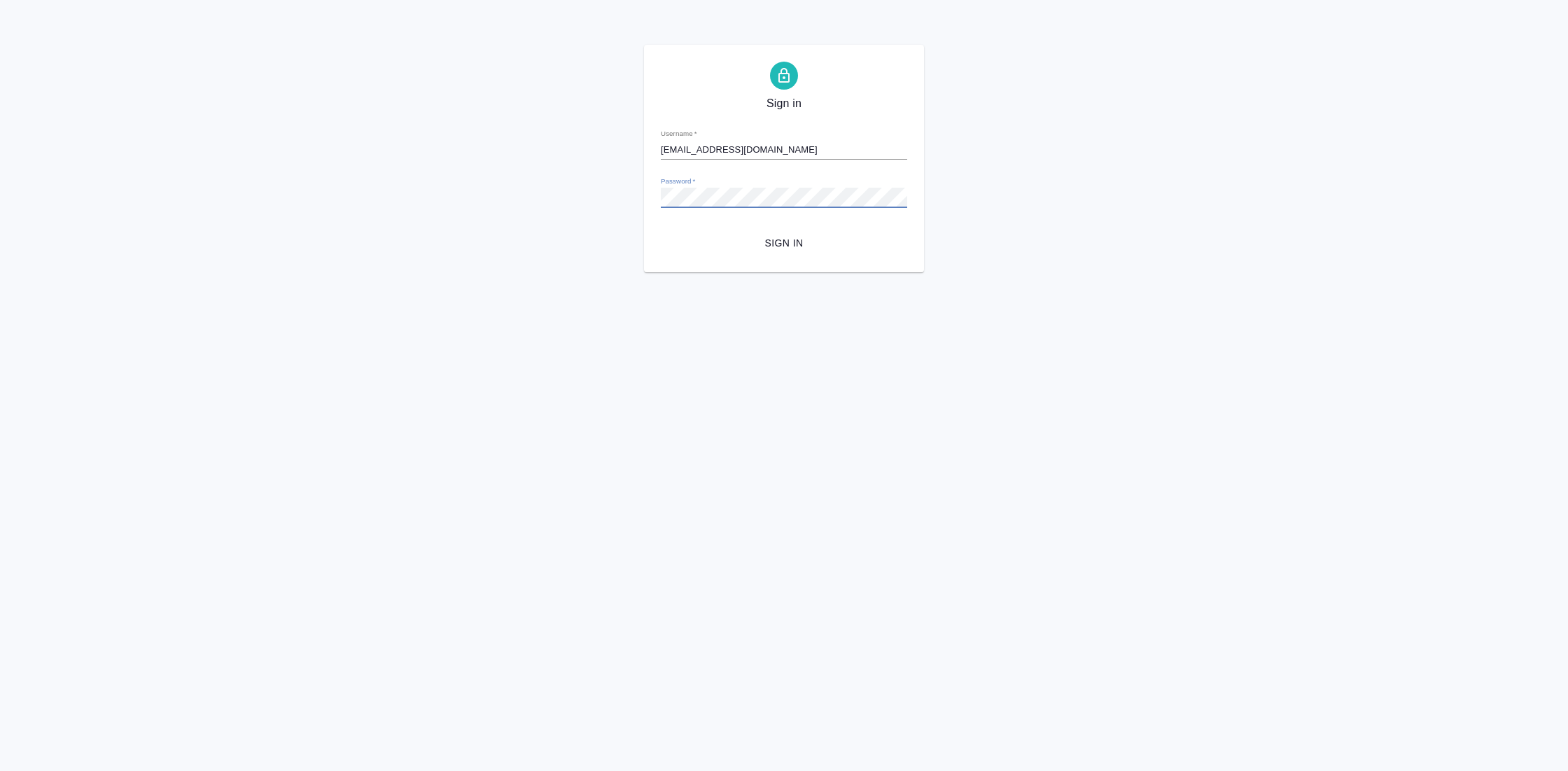
click at [661, 231] on button "Sign in" at bounding box center [784, 243] width 247 height 26
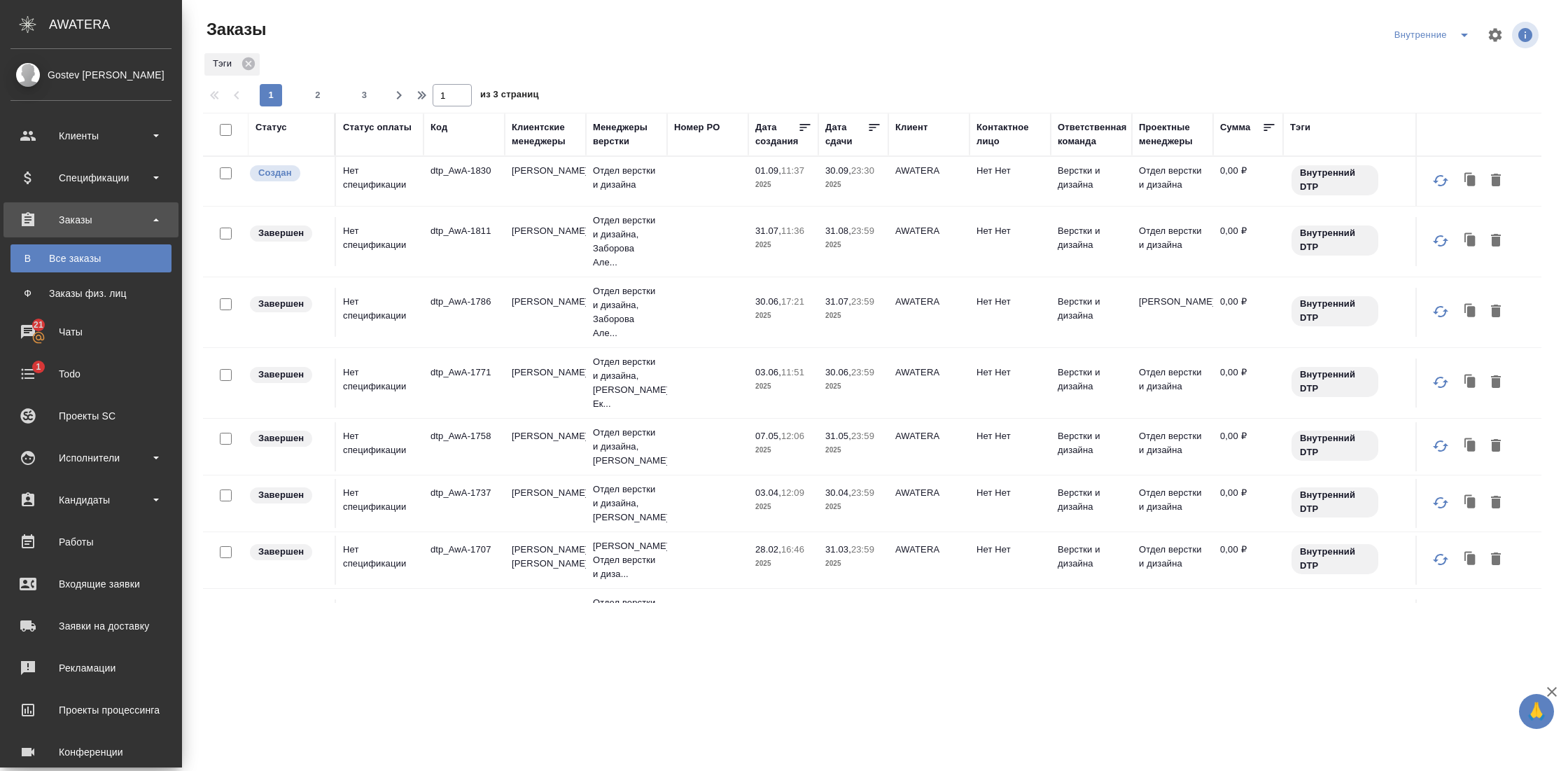
click at [91, 540] on div "Работы" at bounding box center [91, 542] width 161 height 21
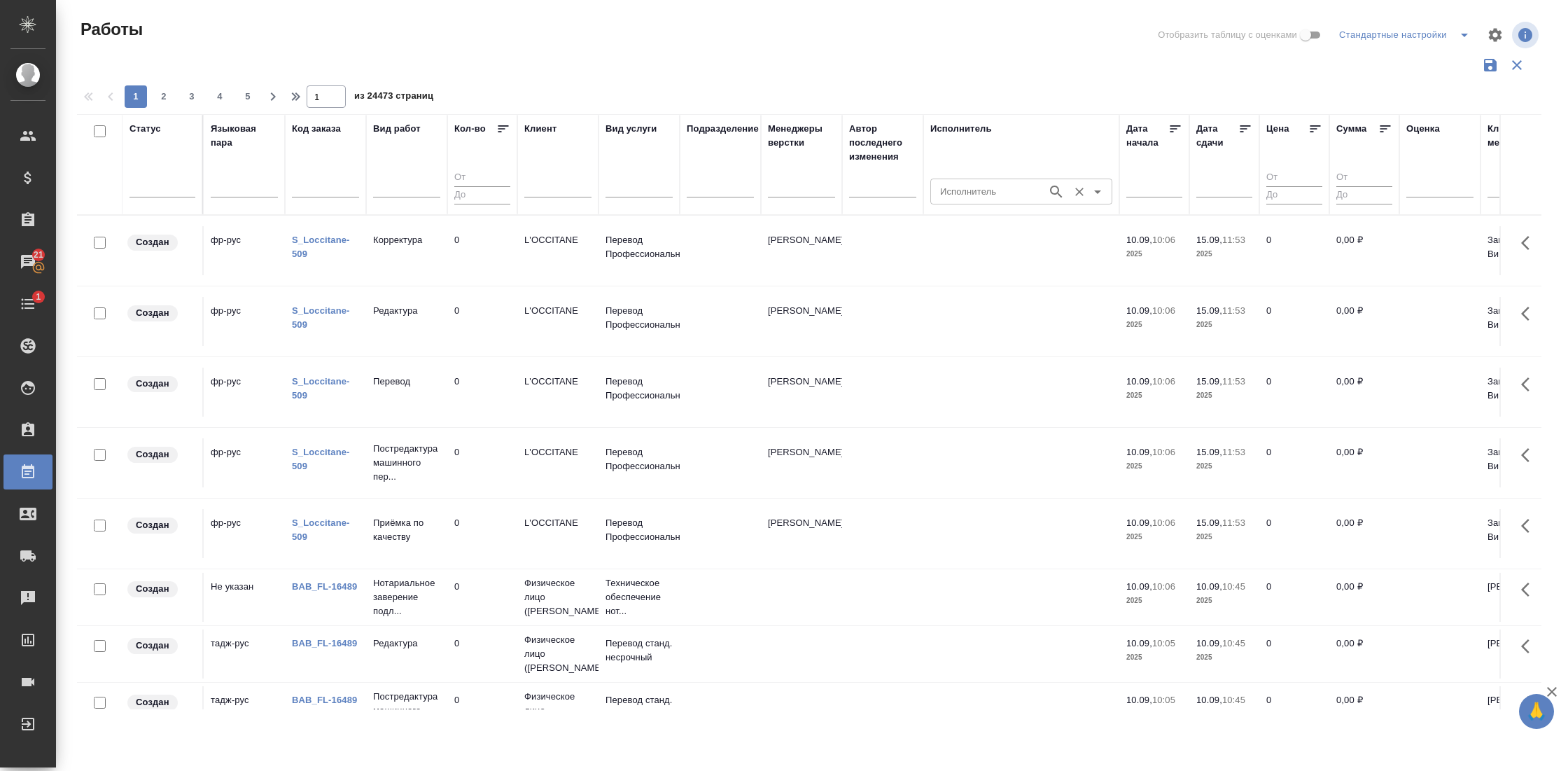
click at [969, 192] on input "Исполнитель" at bounding box center [988, 190] width 106 height 16
type input "исмагилова"
click at [1059, 189] on icon "button" at bounding box center [1056, 191] width 12 height 12
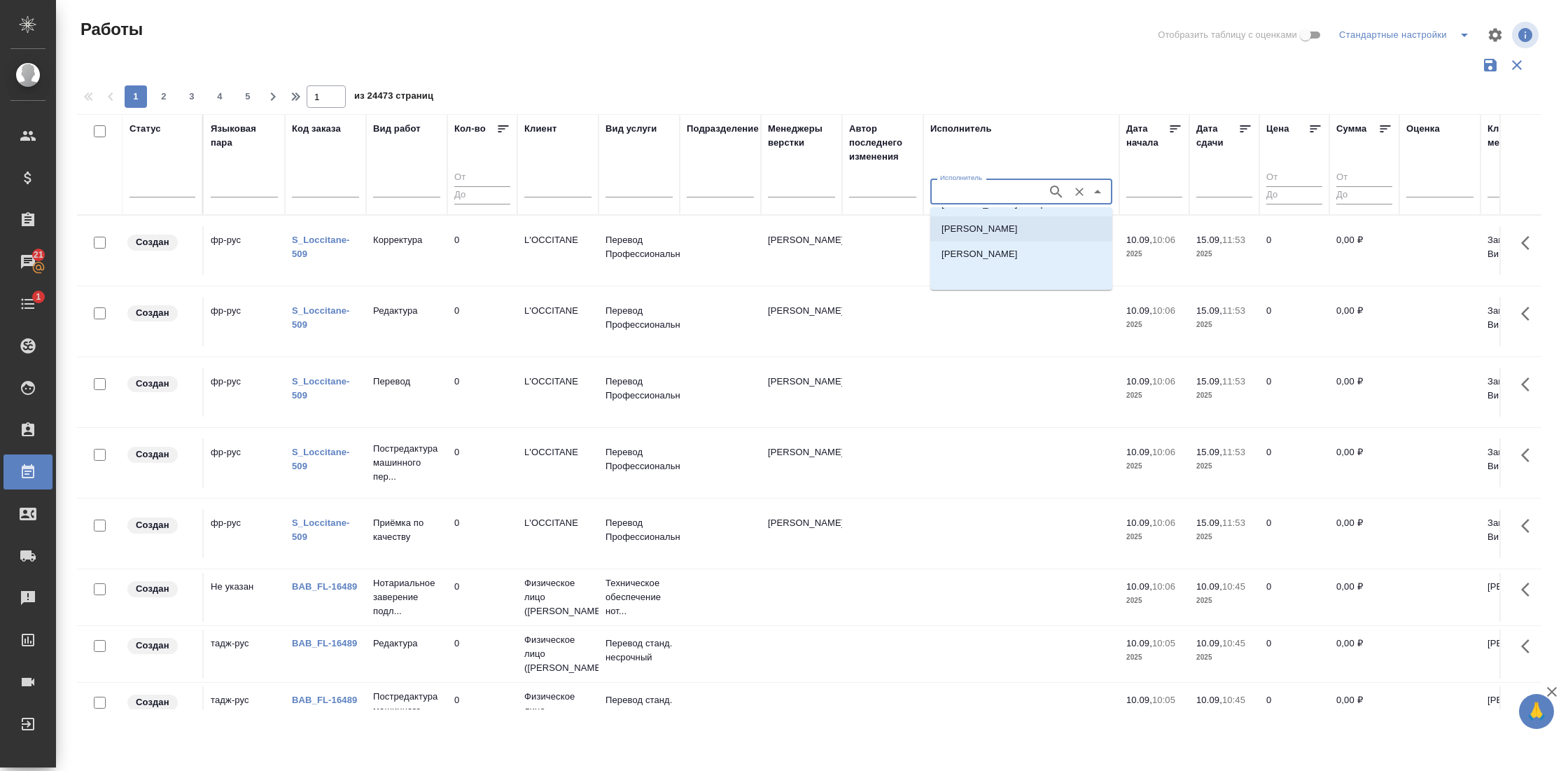
scroll to position [22, 0]
click at [1039, 247] on li "Исмагилова Диана" at bounding box center [1021, 252] width 182 height 25
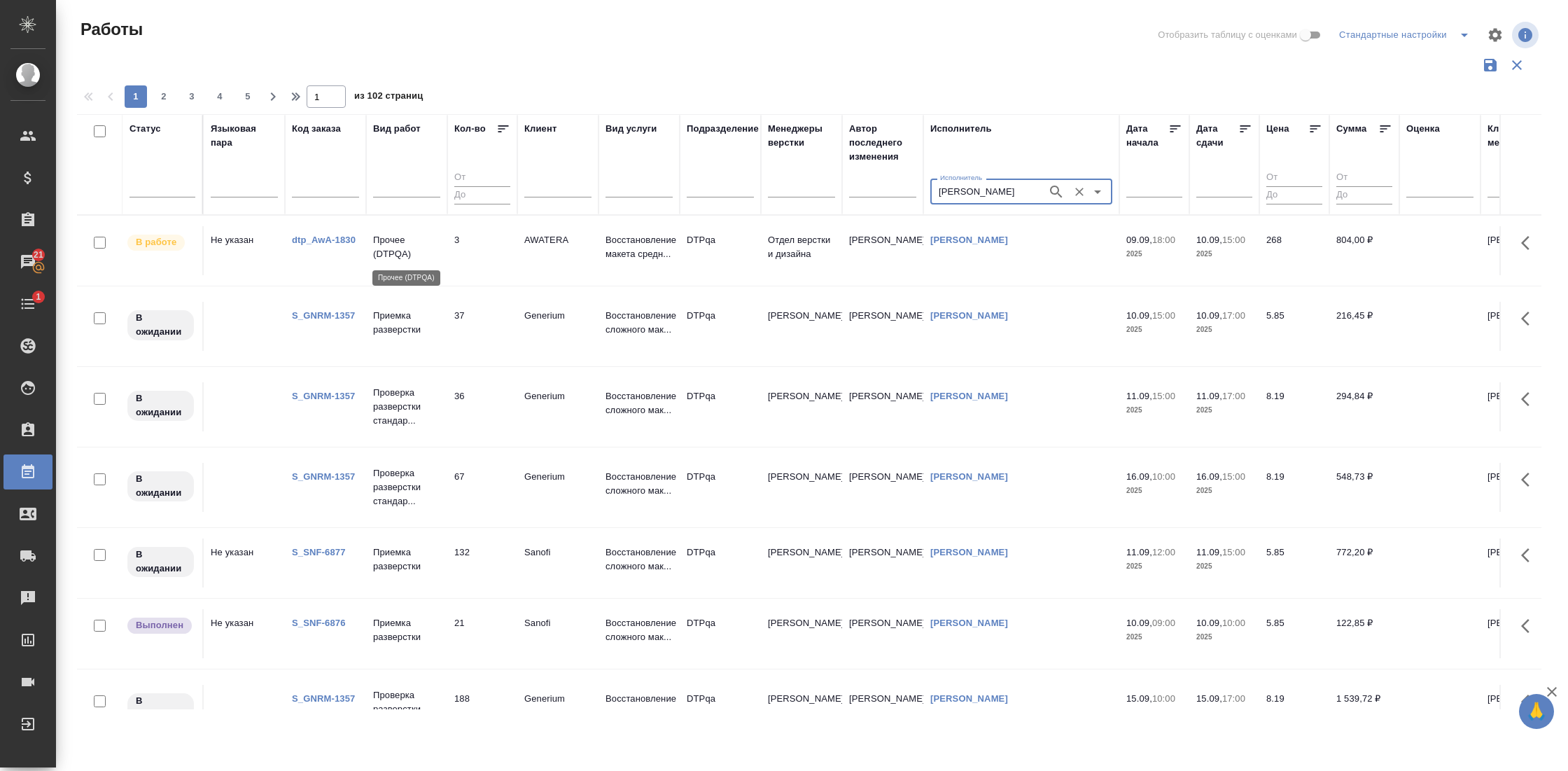
type input "Исмагилова Диана"
click at [431, 249] on p "Прочее (DTPQA)" at bounding box center [406, 247] width 67 height 28
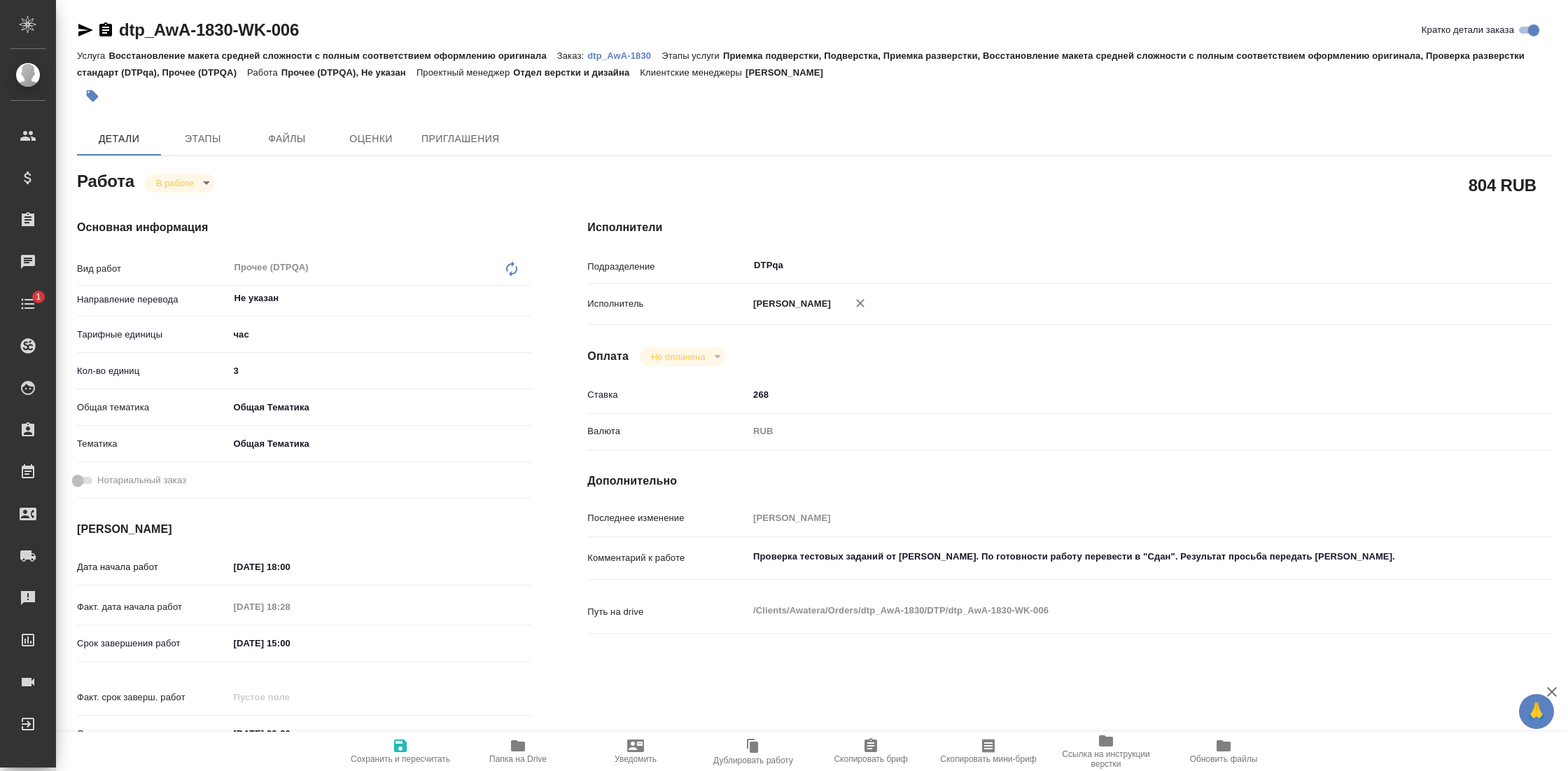
type textarea "x"
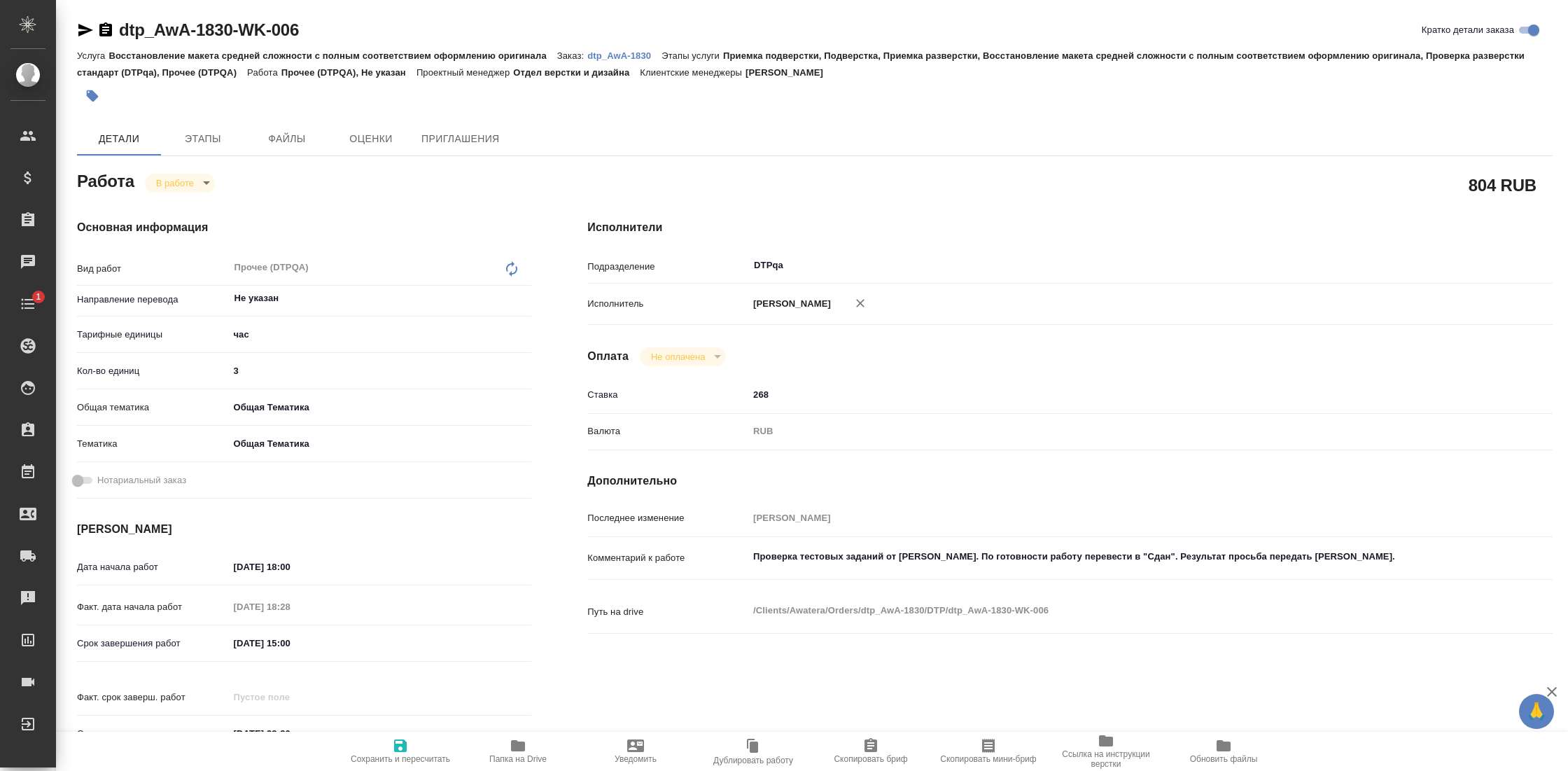
type textarea "x"
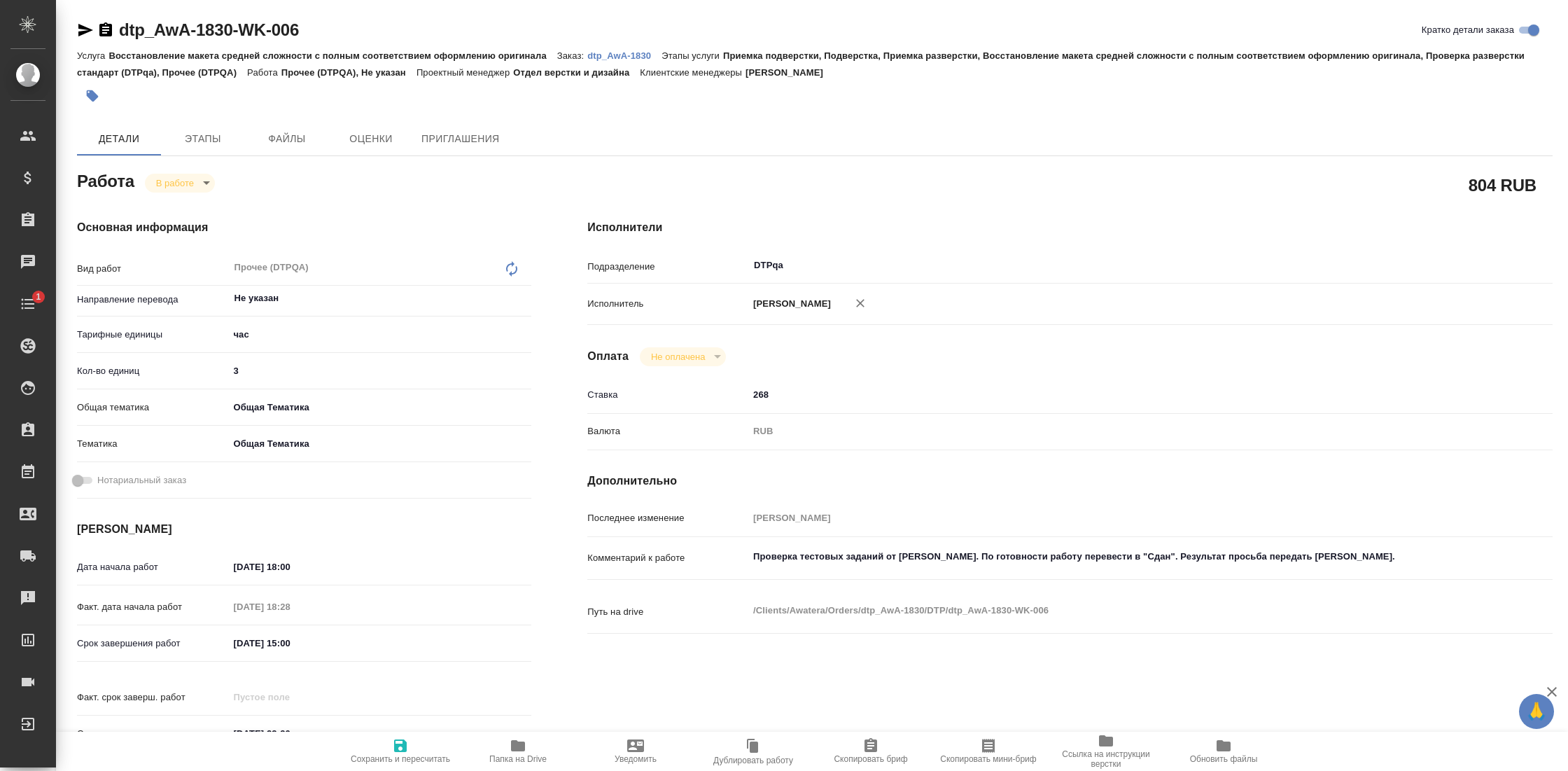
type textarea "x"
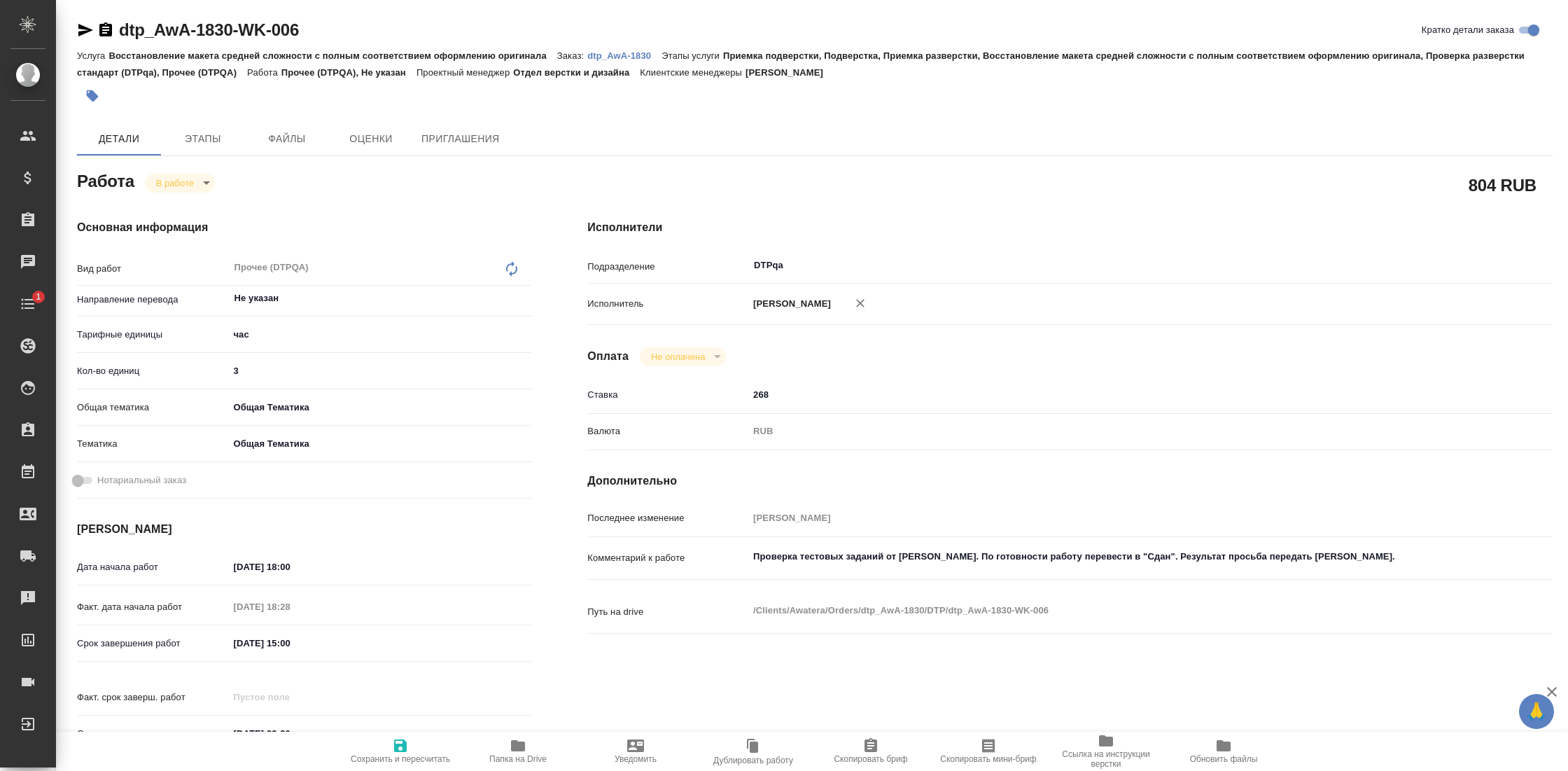
type textarea "x"
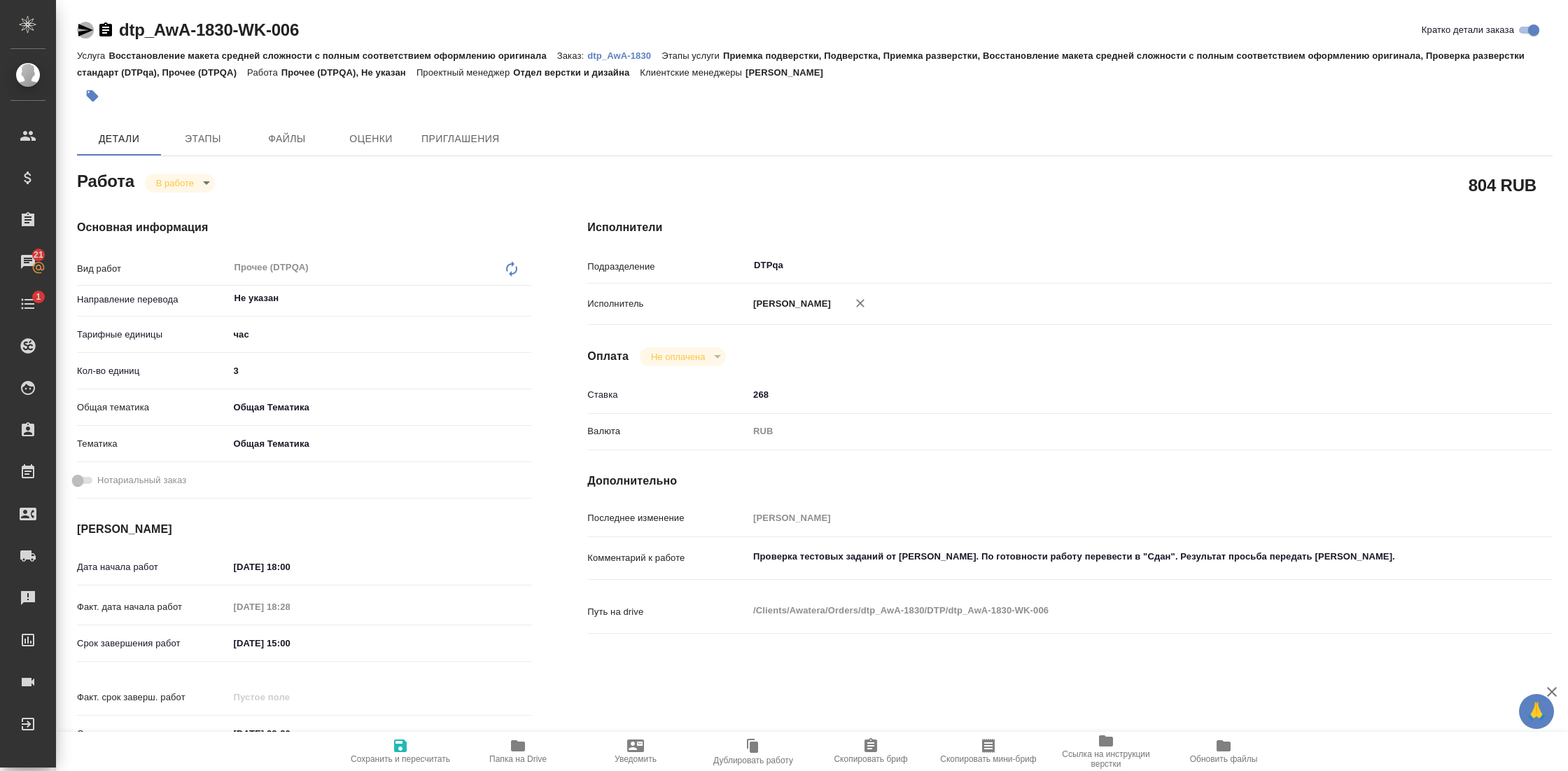
click at [85, 31] on icon "button" at bounding box center [86, 30] width 14 height 12
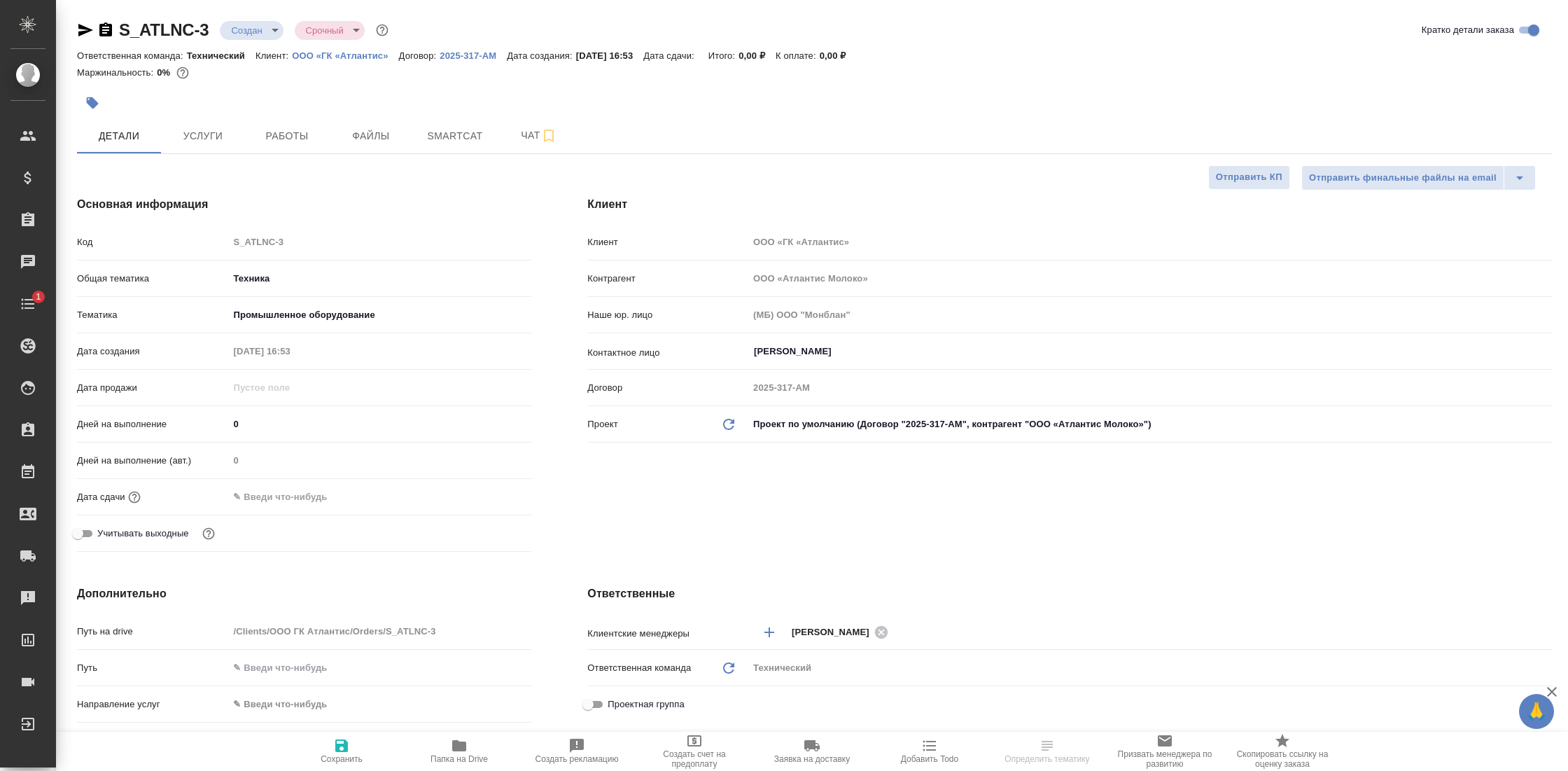
select select "RU"
click at [86, 24] on icon "button" at bounding box center [85, 30] width 16 height 16
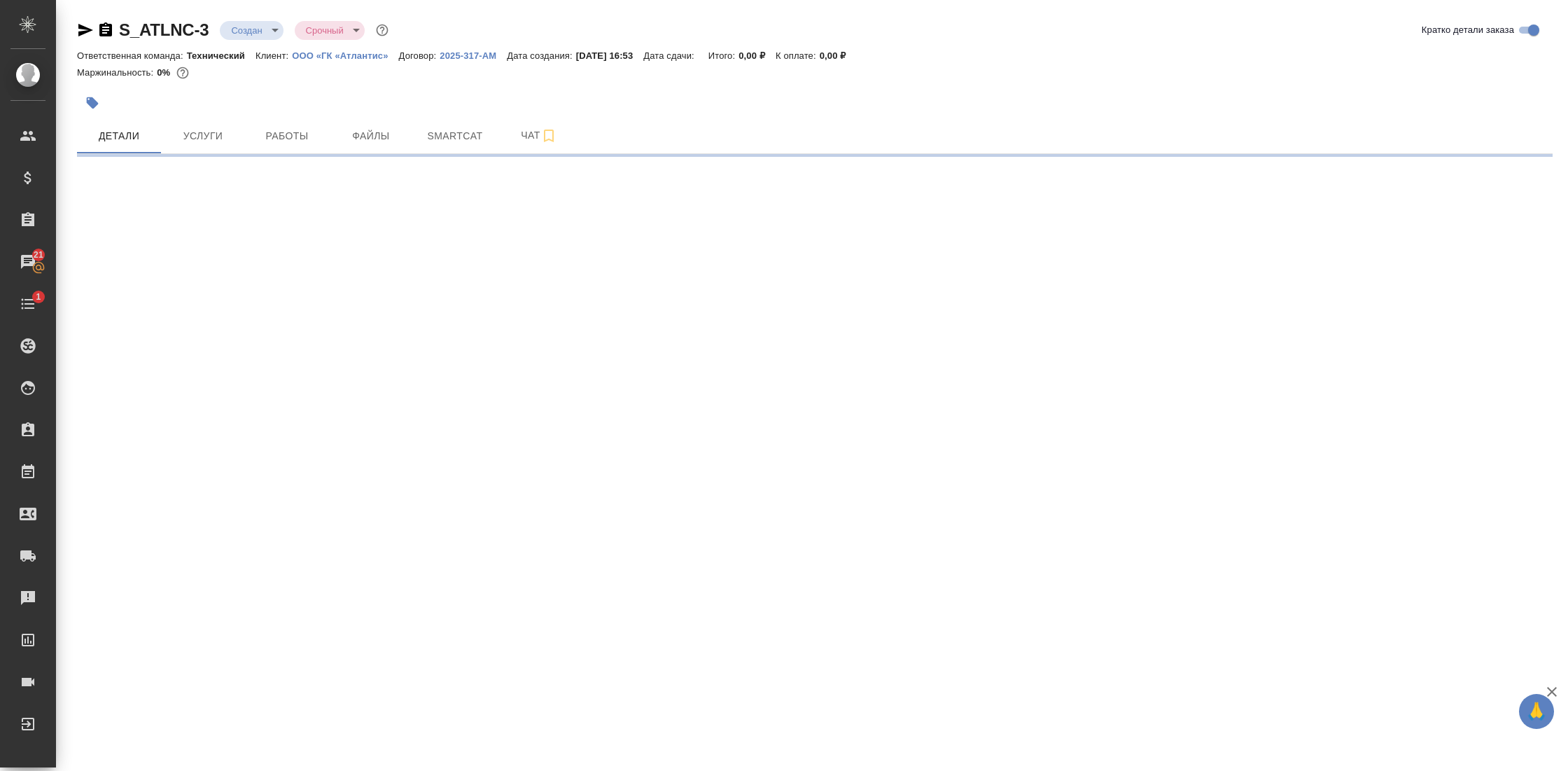
select select "RU"
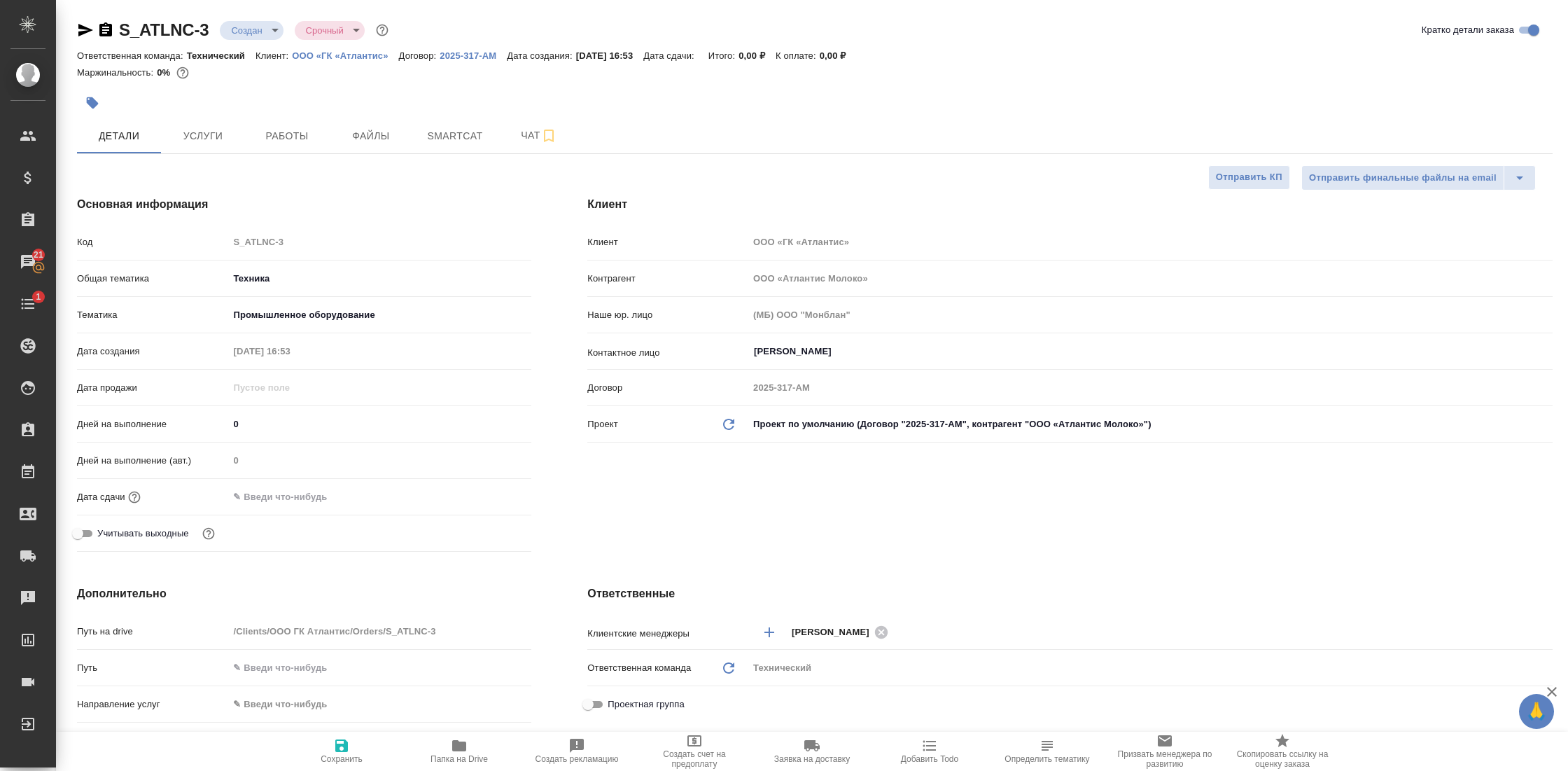
type textarea "x"
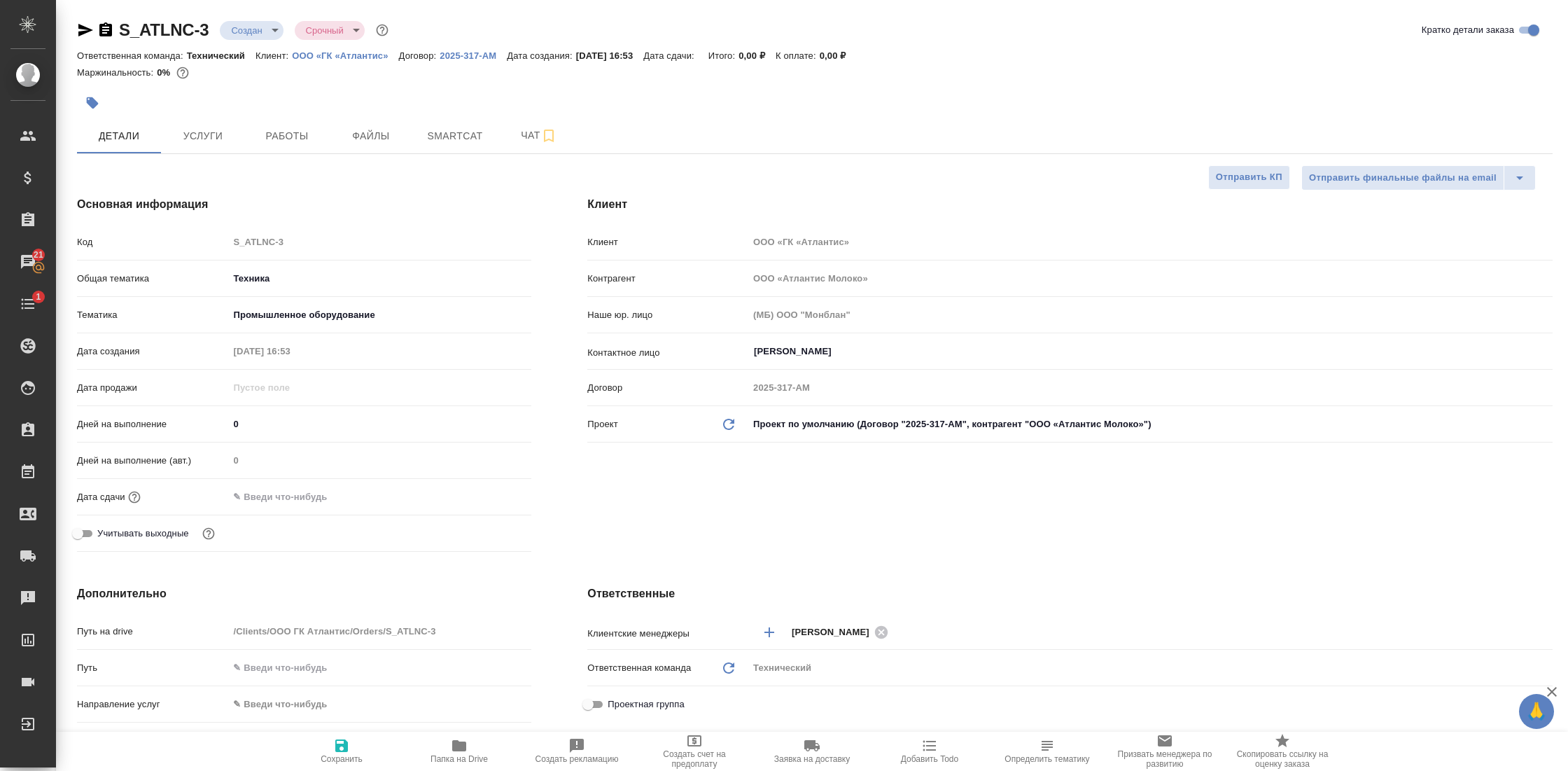
type textarea "x"
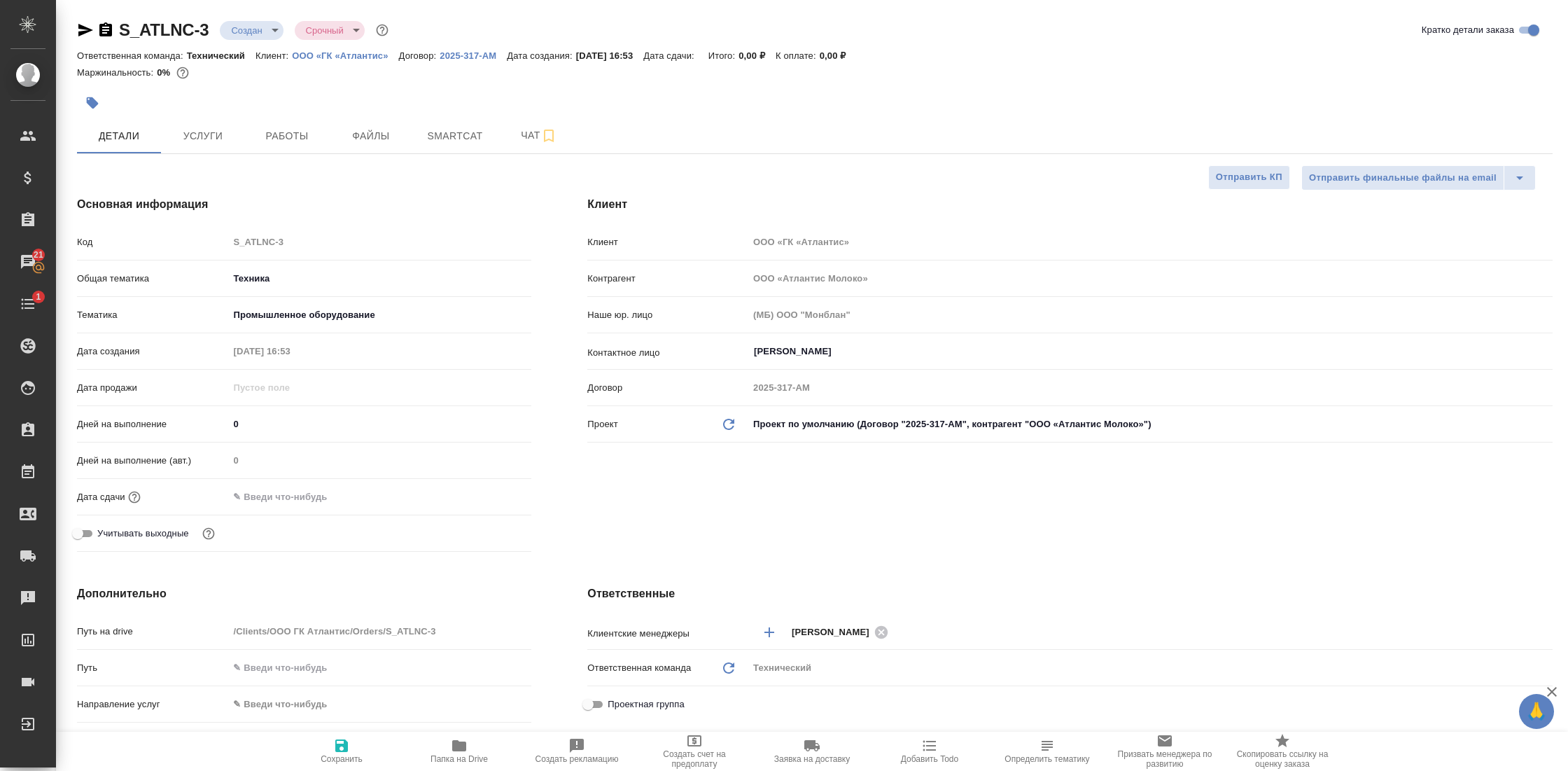
type textarea "x"
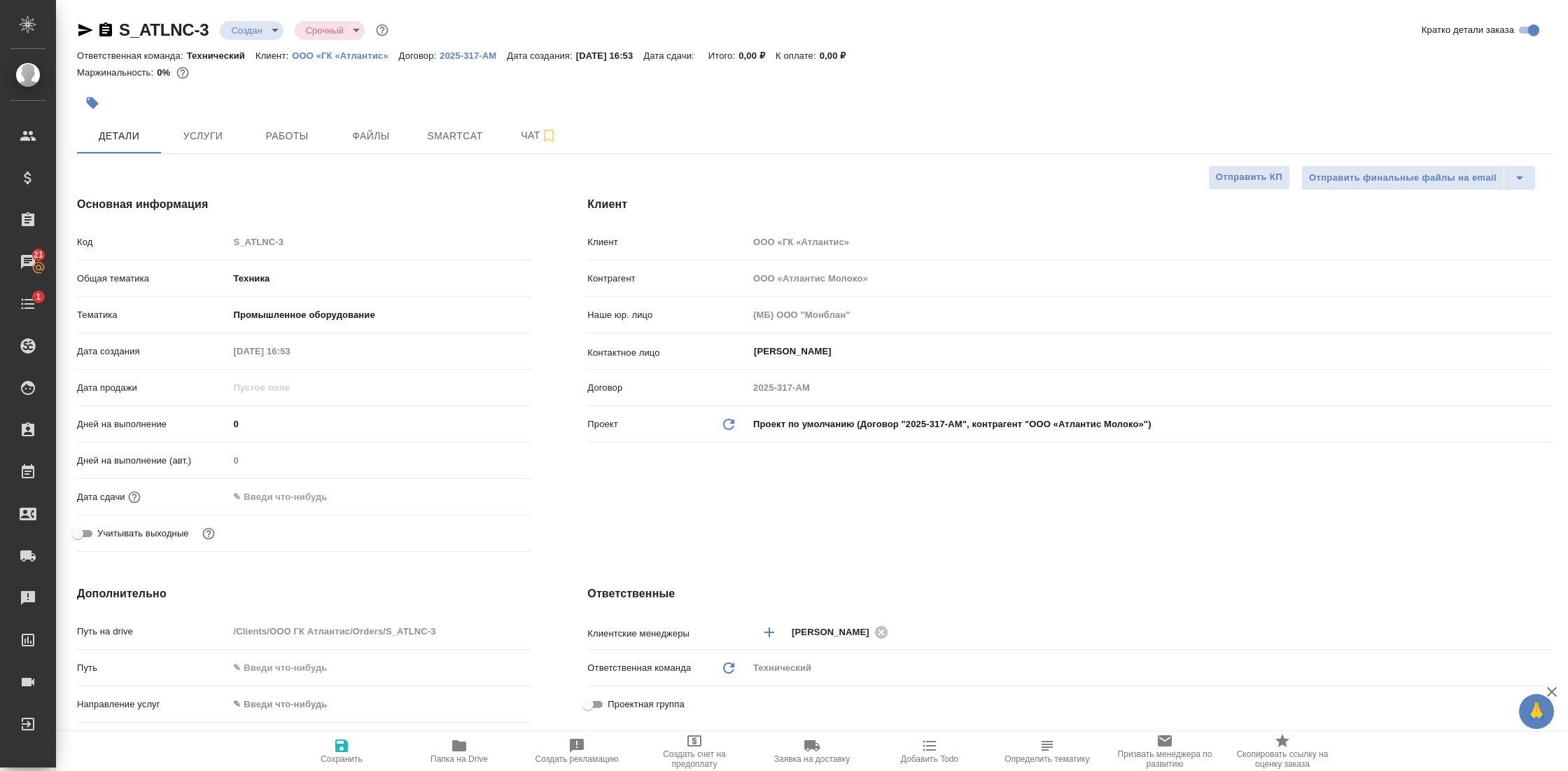
type textarea "x"
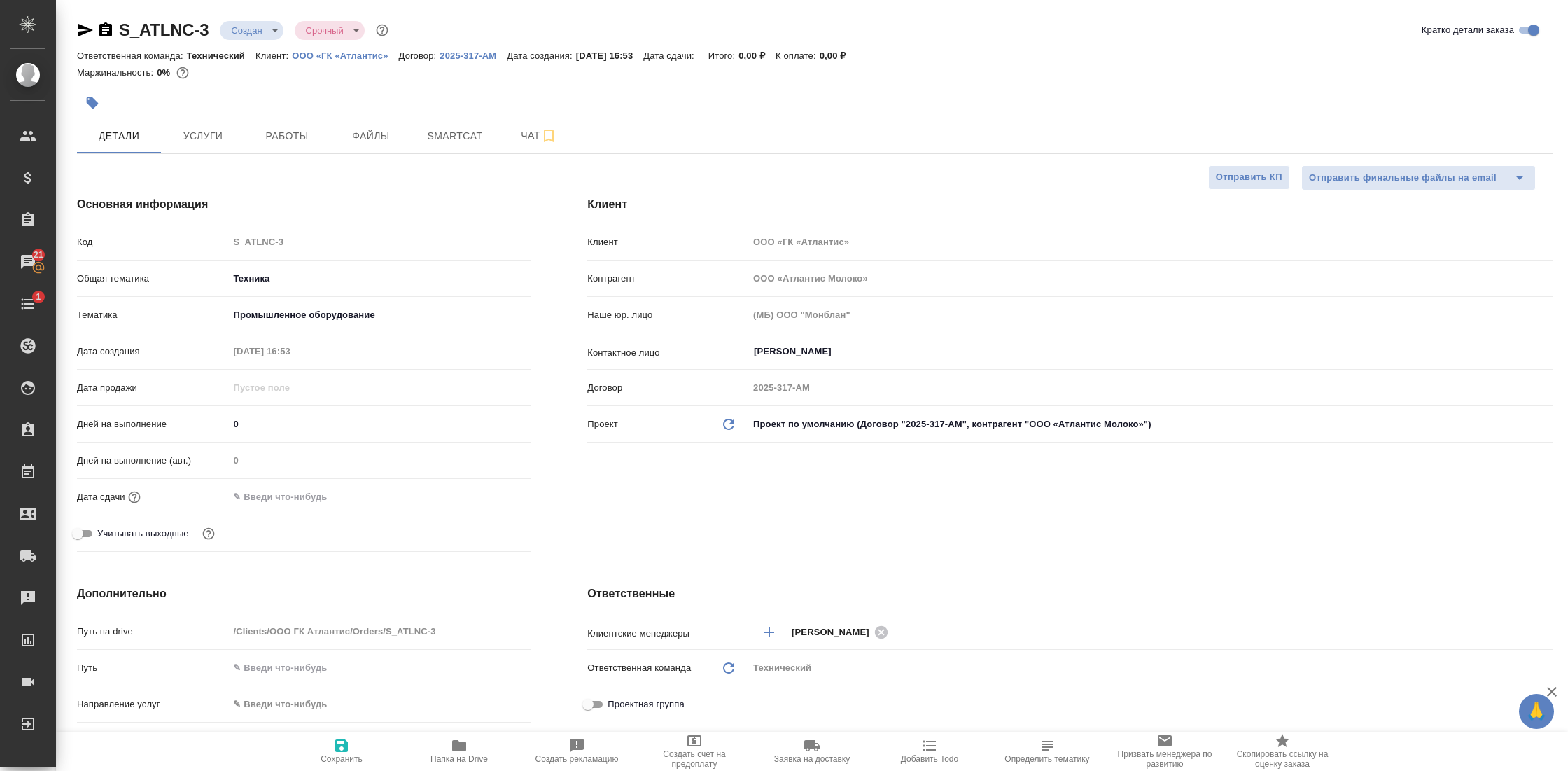
type textarea "x"
